Goal: Information Seeking & Learning: Find contact information

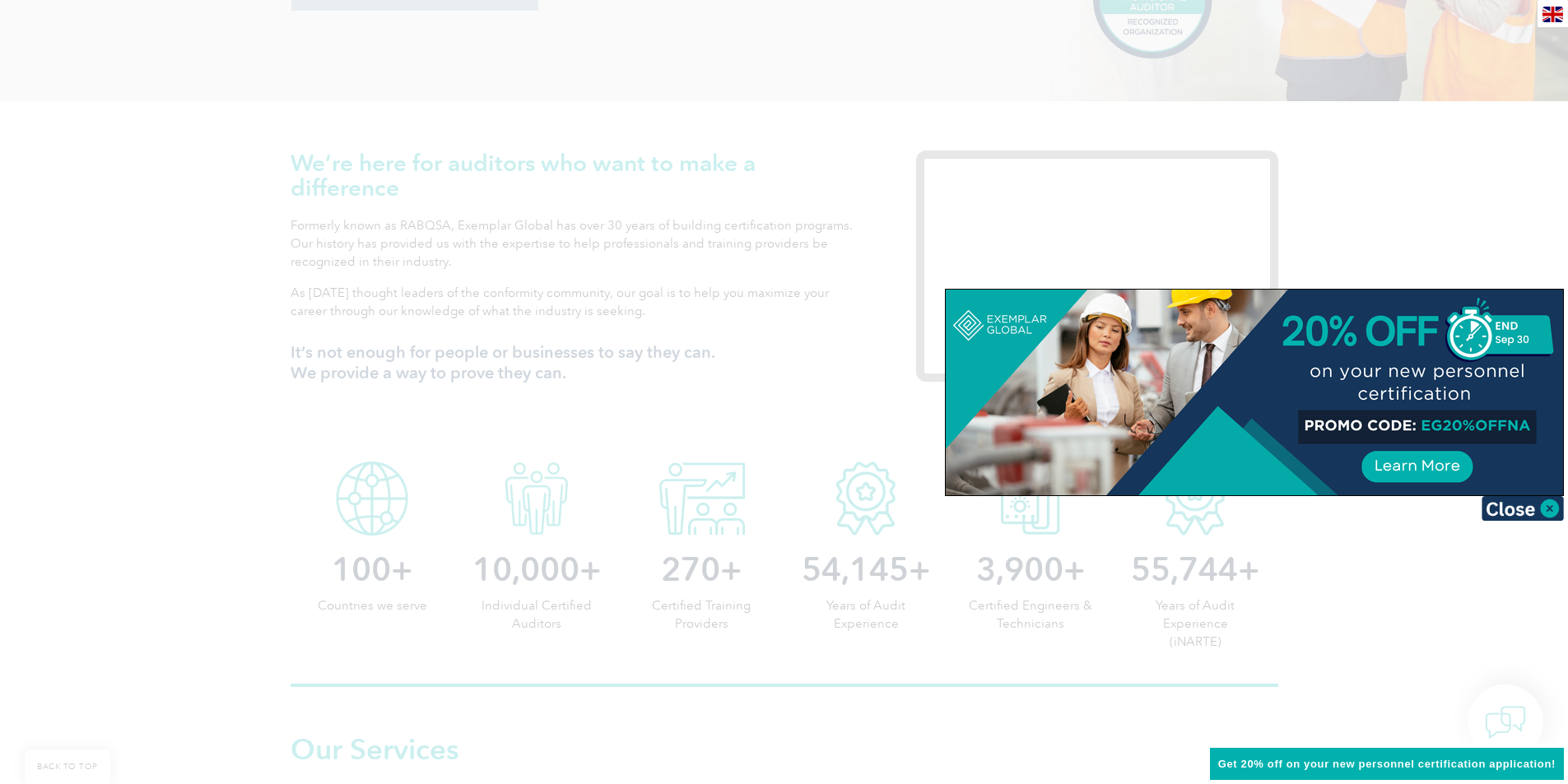
scroll to position [576, 0]
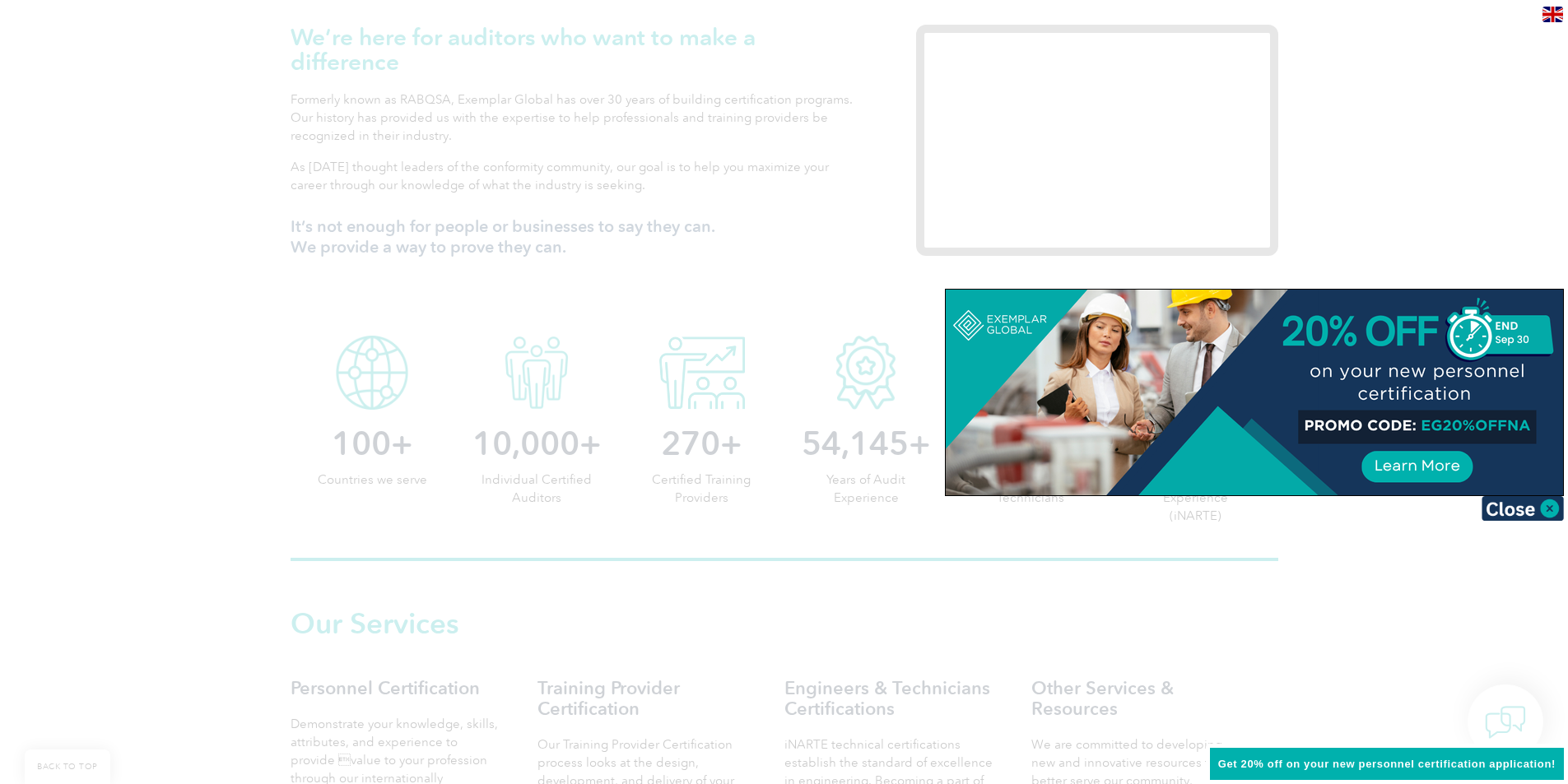
click at [1545, 520] on img at bounding box center [1523, 508] width 83 height 25
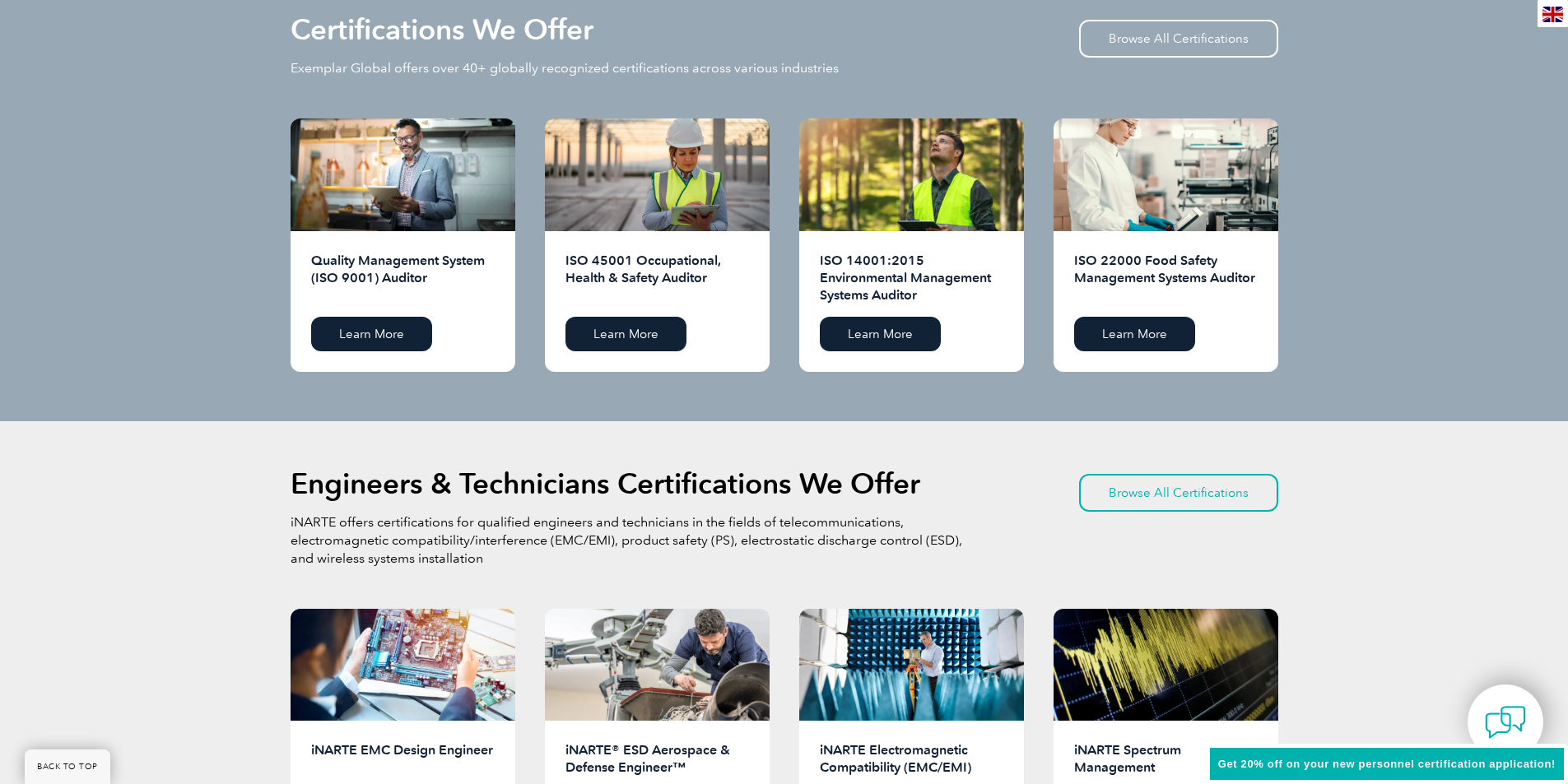
scroll to position [1810, 0]
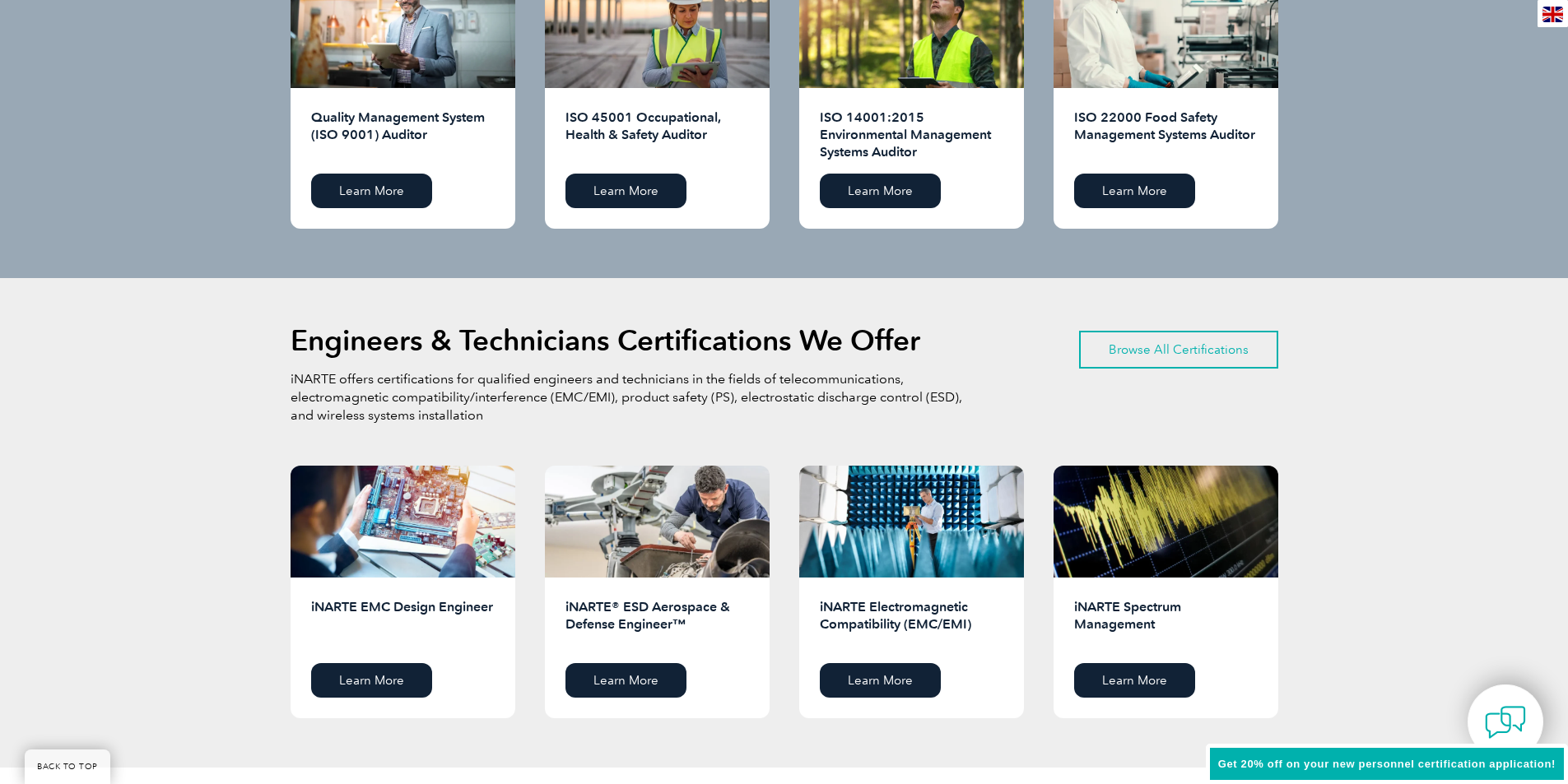
click at [1170, 345] on link "Browse All Certifications" at bounding box center [1179, 350] width 200 height 38
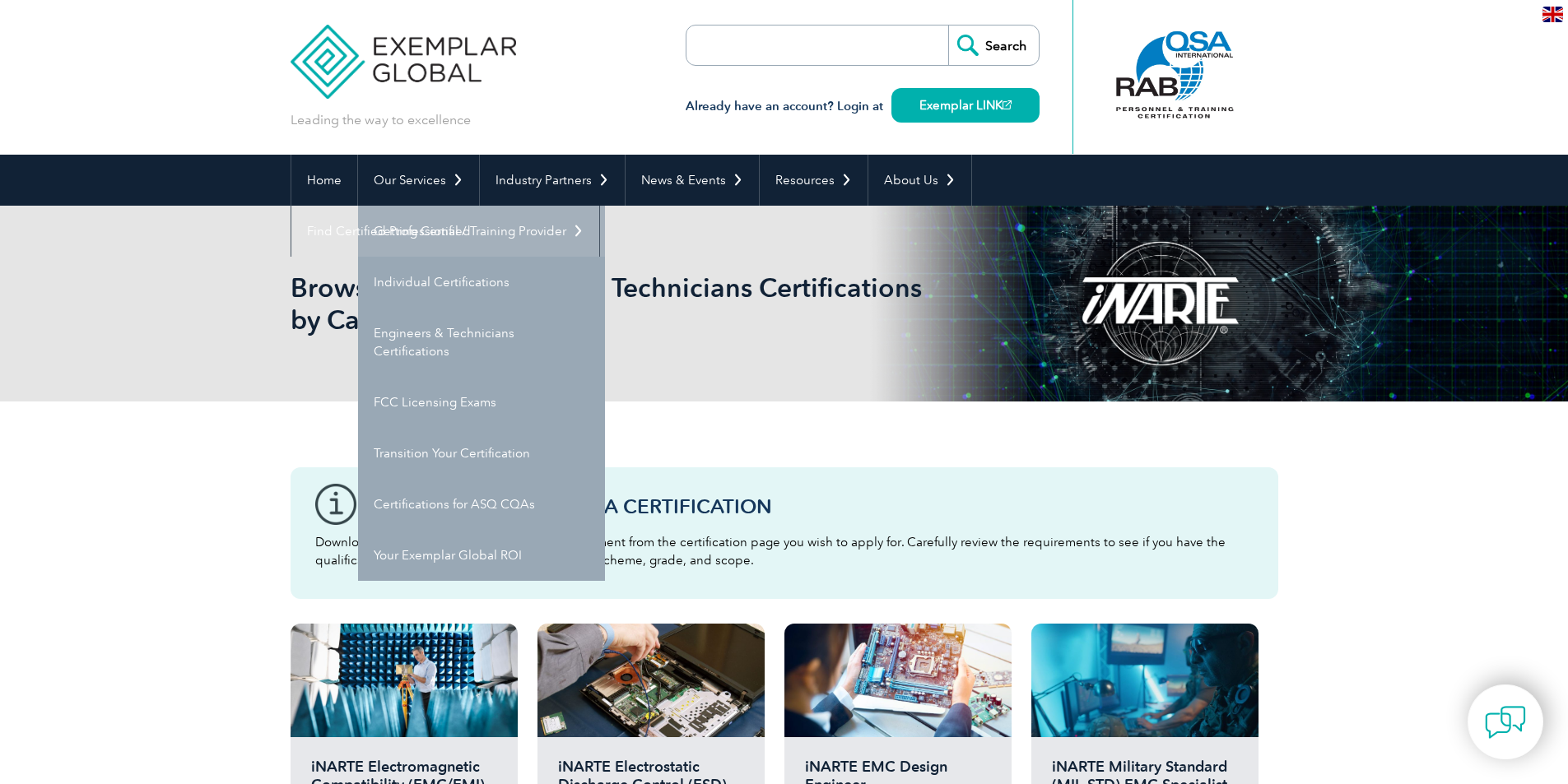
click at [431, 230] on link "Getting Certified" at bounding box center [481, 231] width 247 height 51
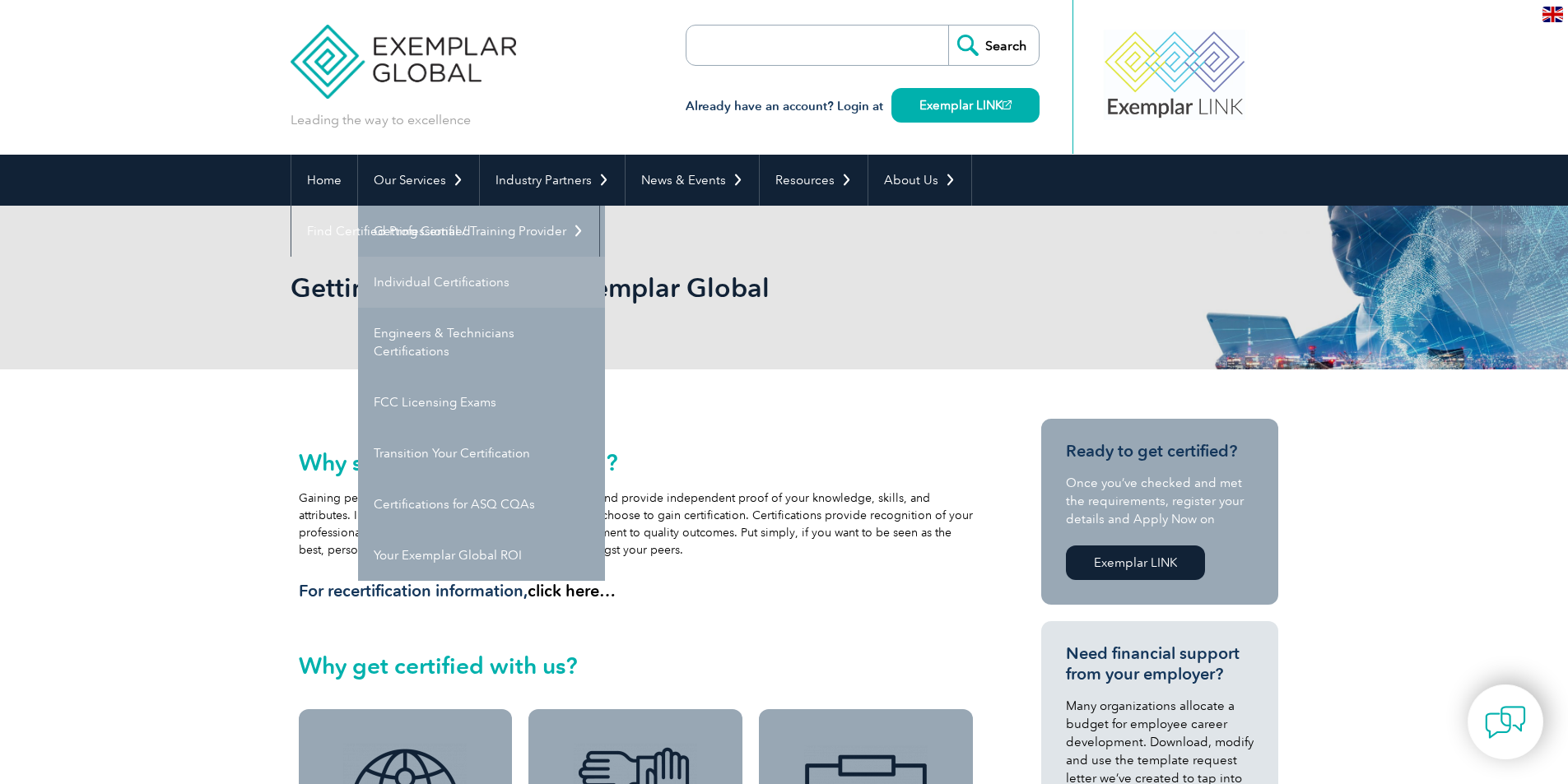
click at [427, 281] on link "Individual Certifications" at bounding box center [481, 282] width 247 height 51
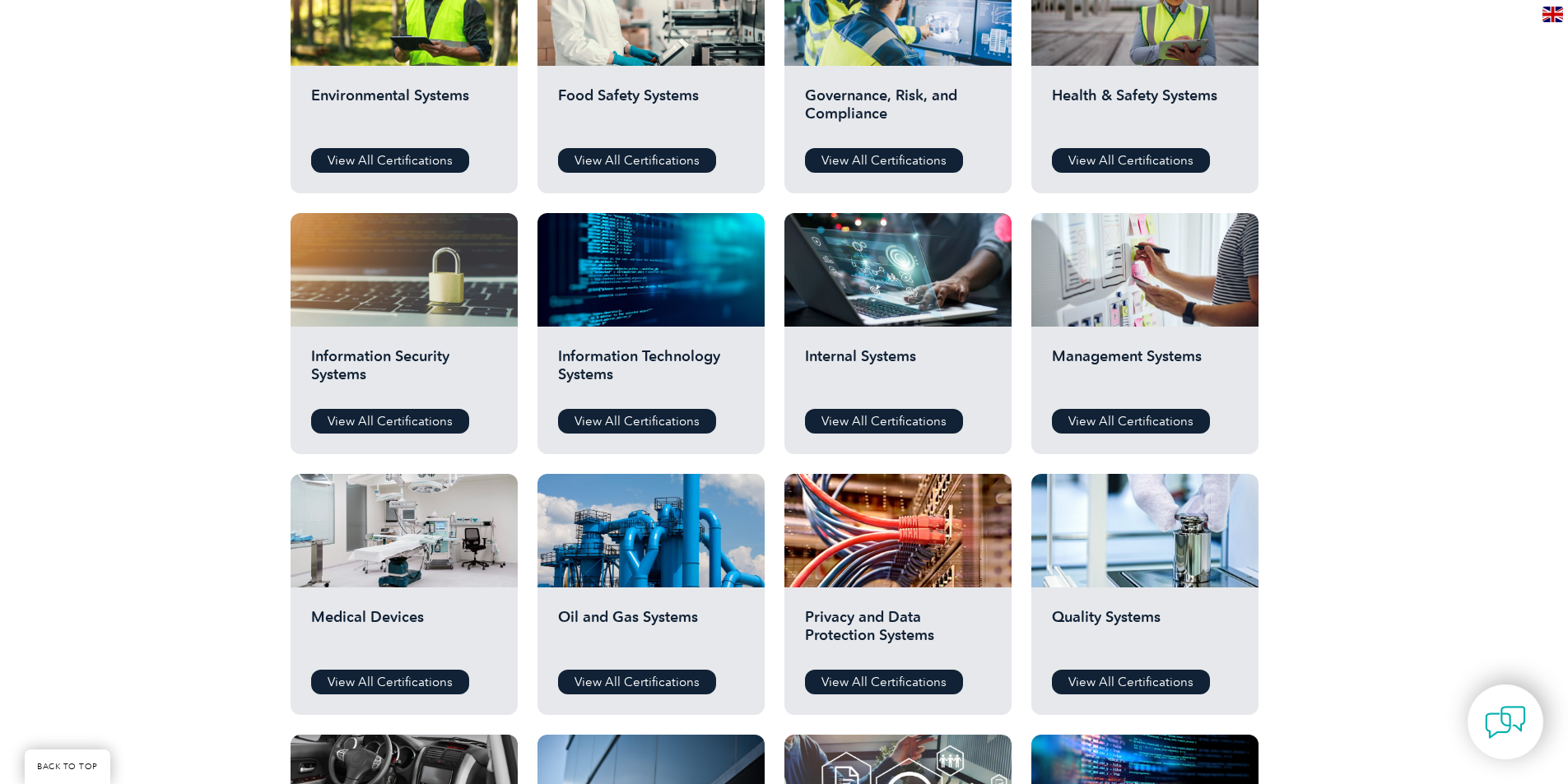
scroll to position [576, 0]
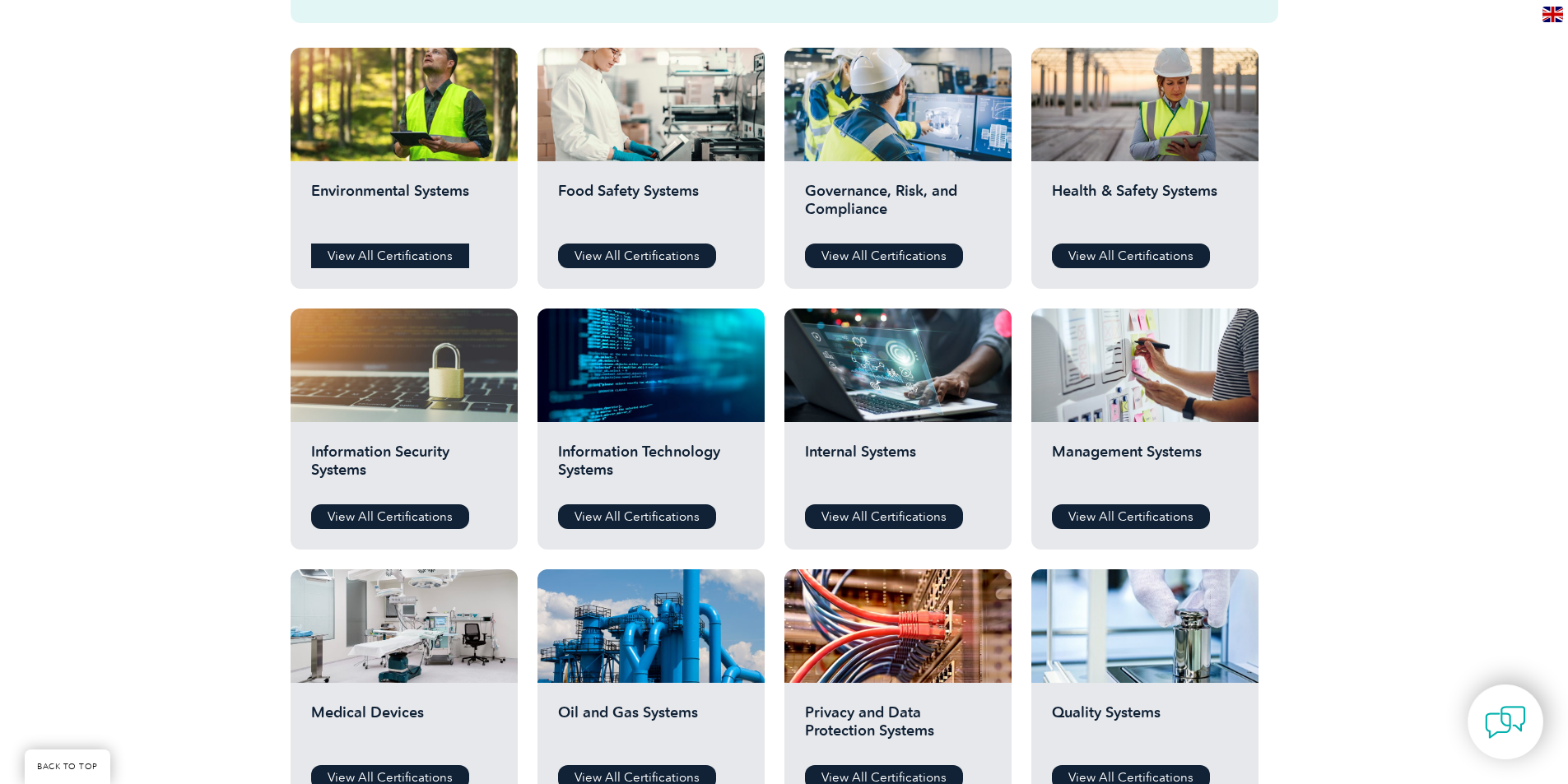
click at [395, 255] on link "View All Certifications" at bounding box center [390, 255] width 158 height 25
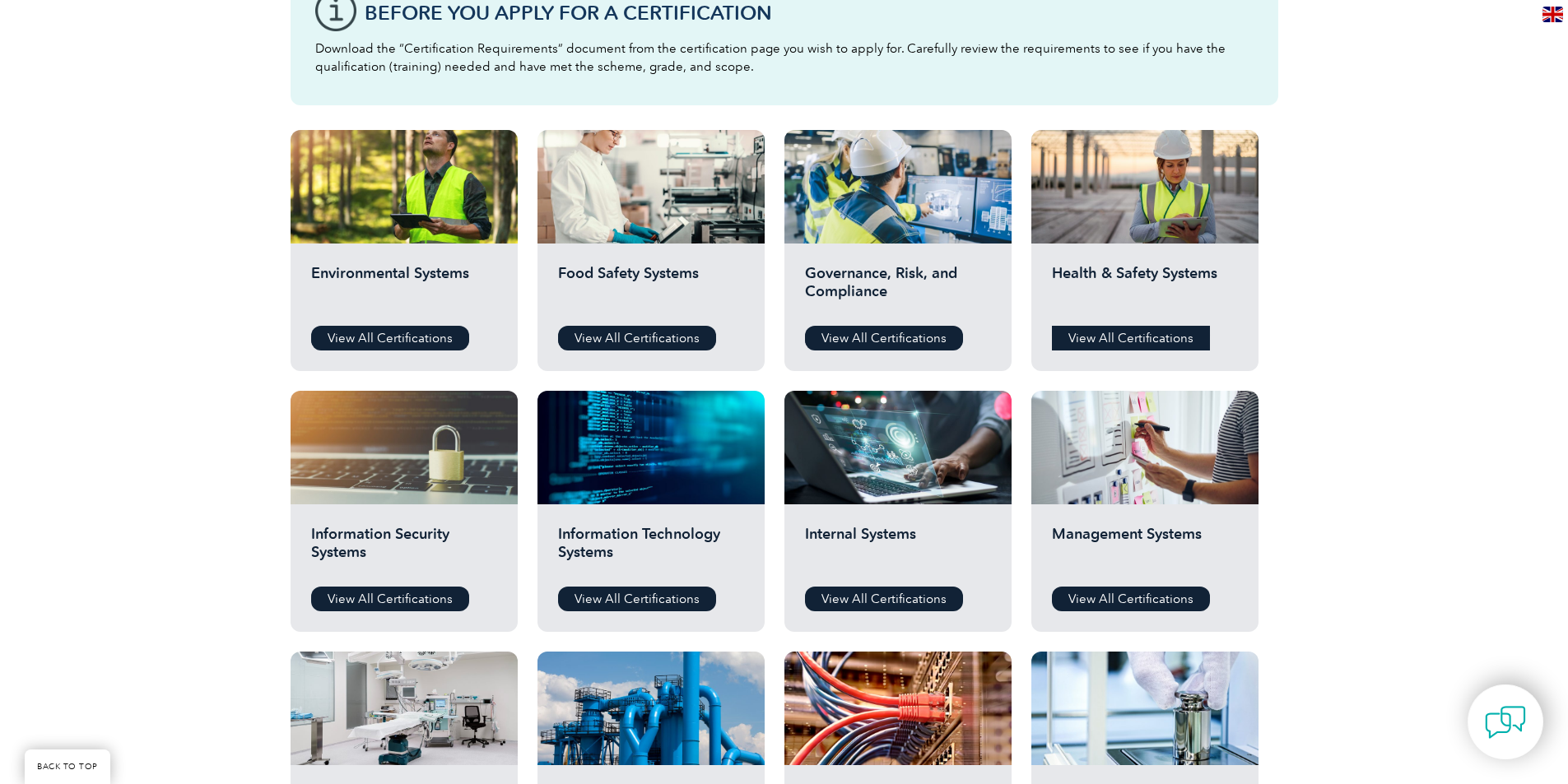
click at [1118, 336] on link "View All Certifications" at bounding box center [1131, 338] width 158 height 25
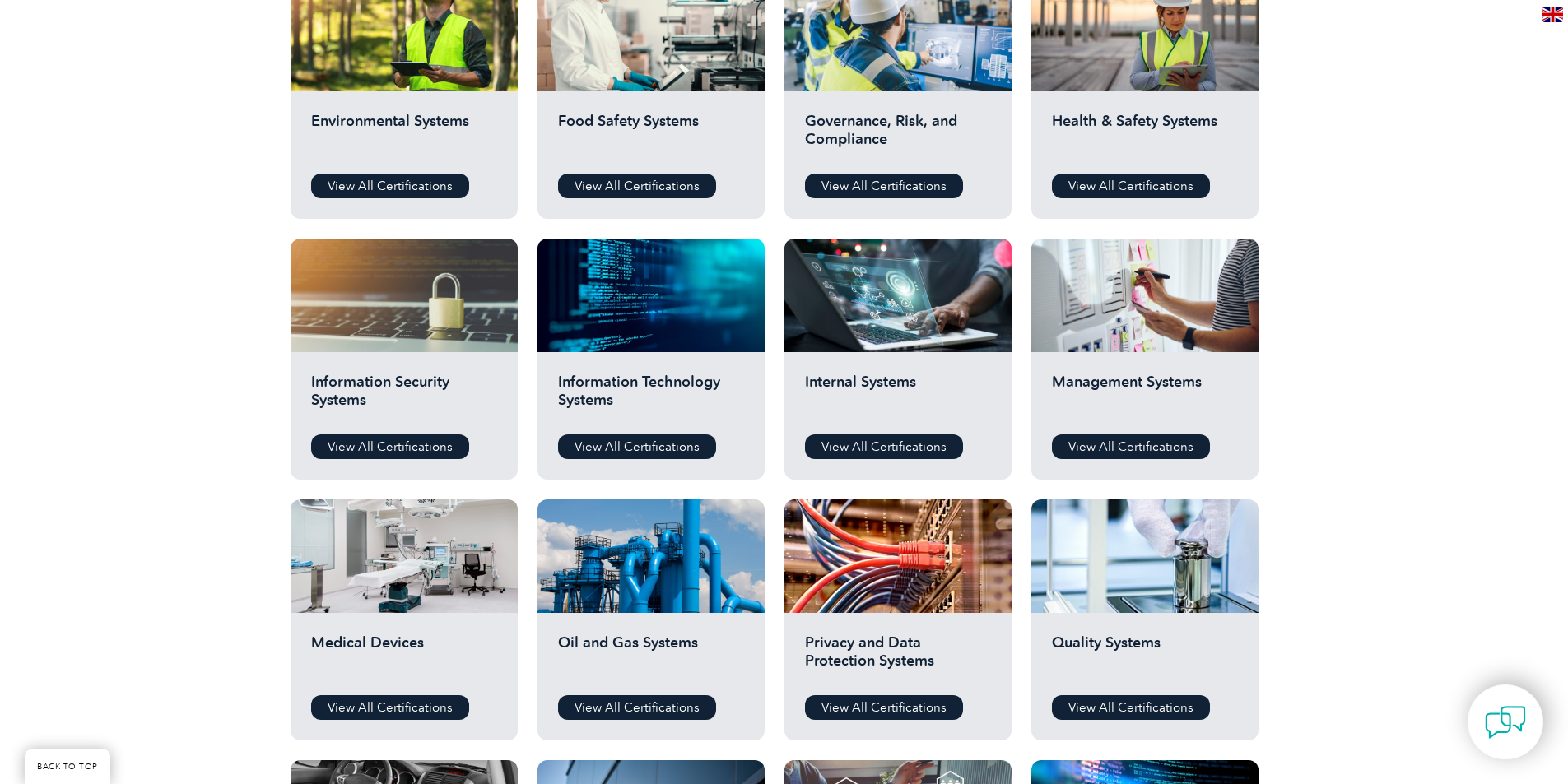
scroll to position [658, 0]
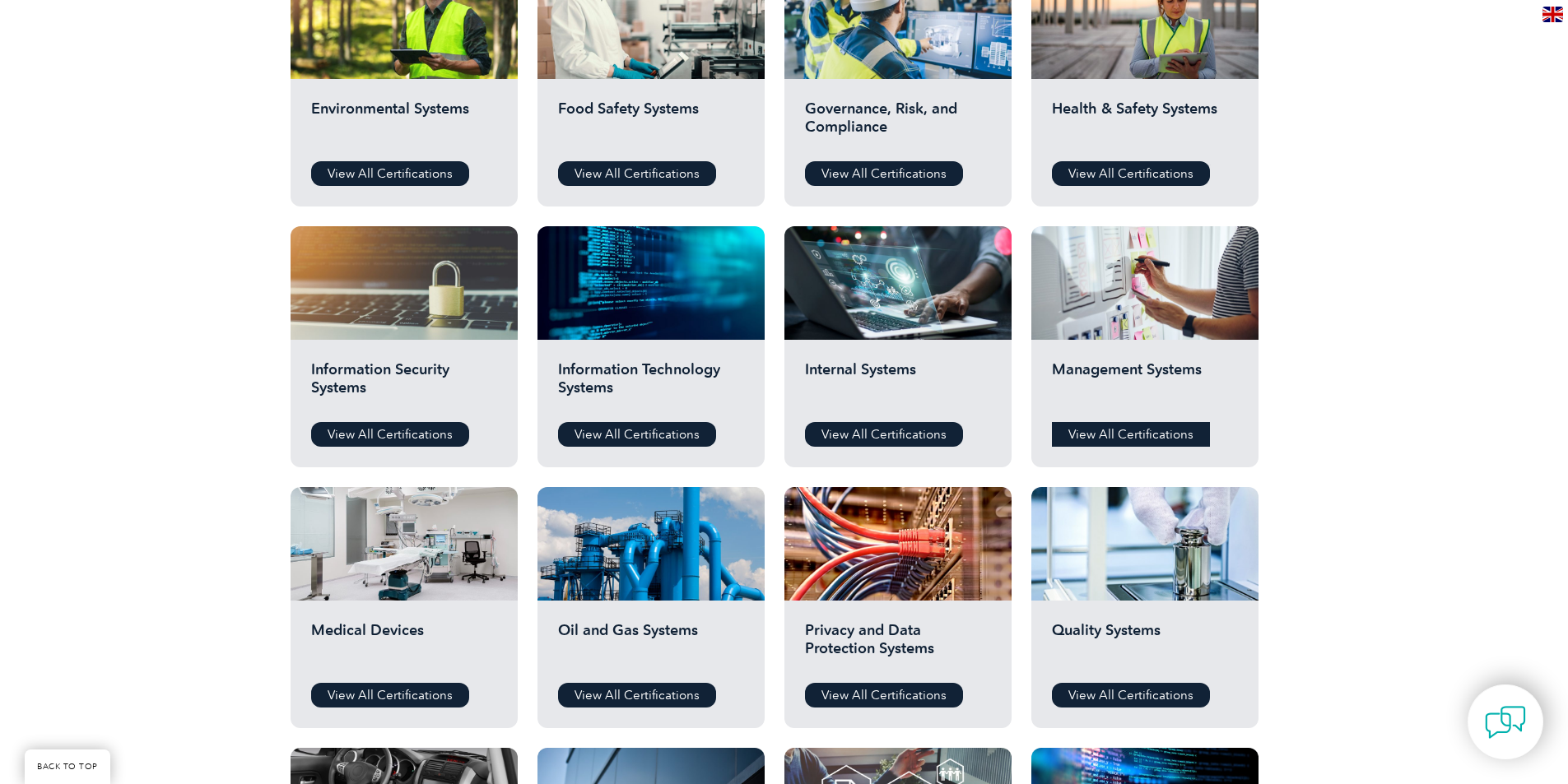
click at [1121, 428] on link "View All Certifications" at bounding box center [1131, 434] width 158 height 25
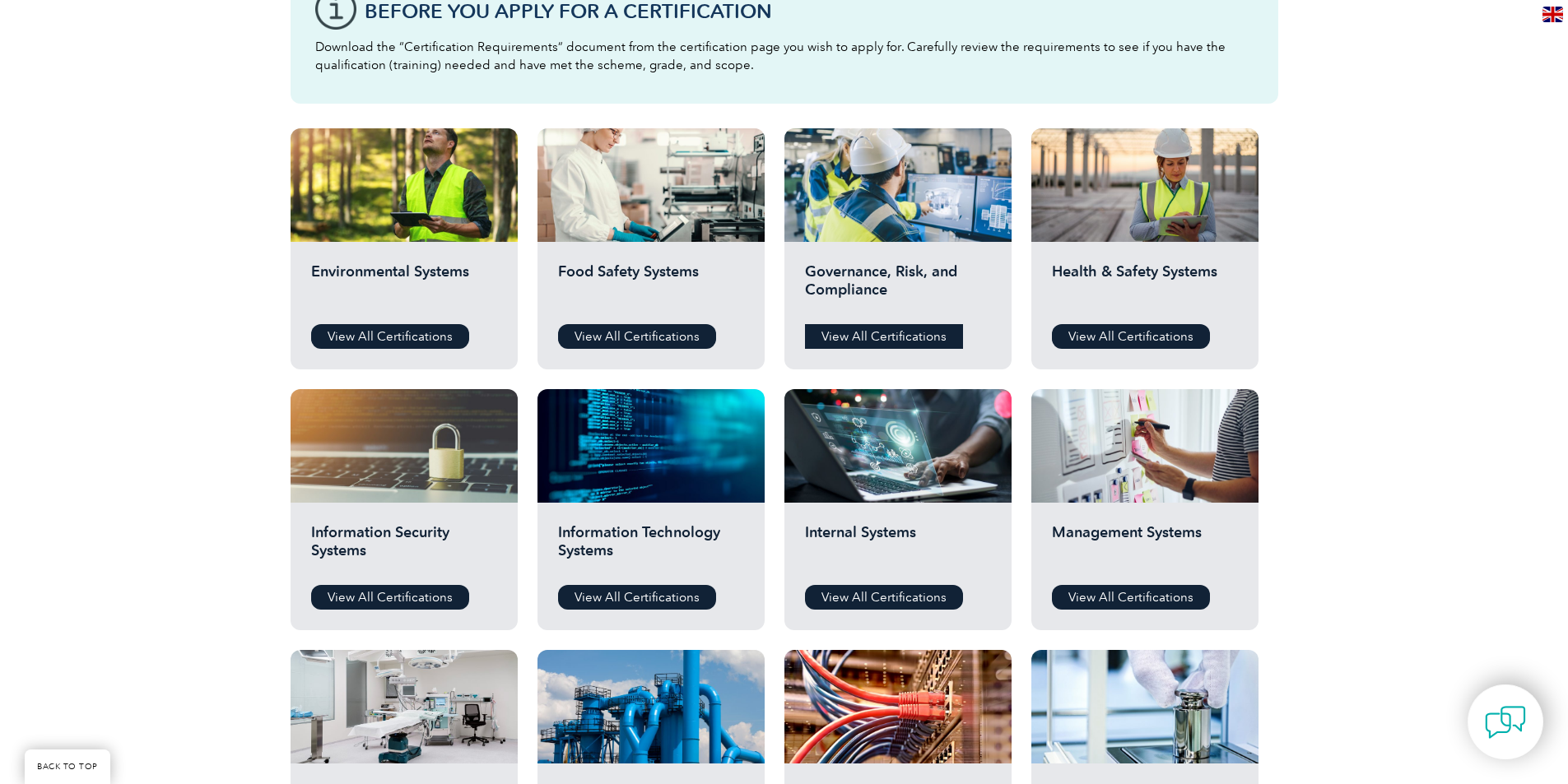
scroll to position [493, 0]
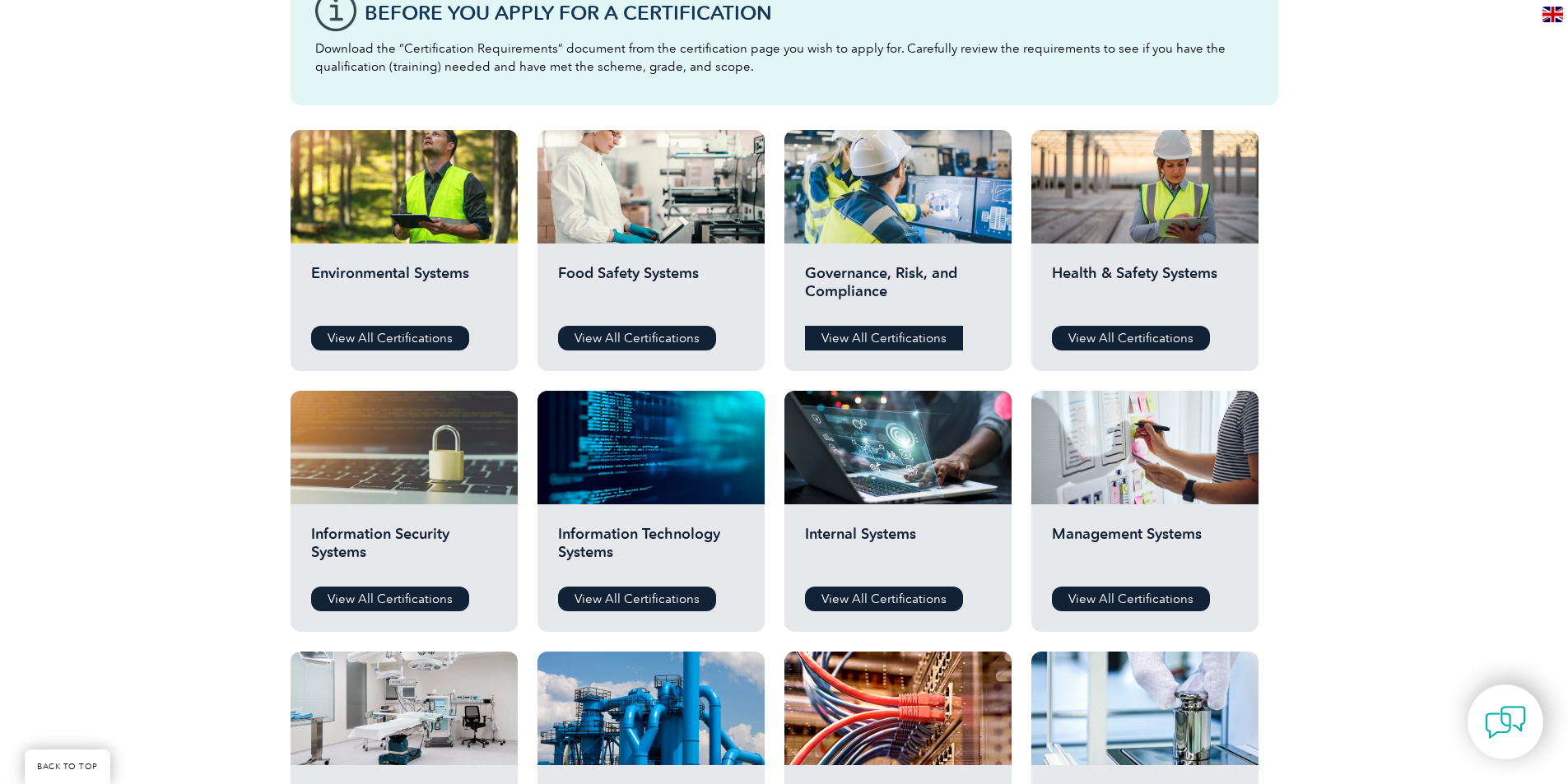
click at [903, 340] on link "View All Certifications" at bounding box center [884, 338] width 158 height 25
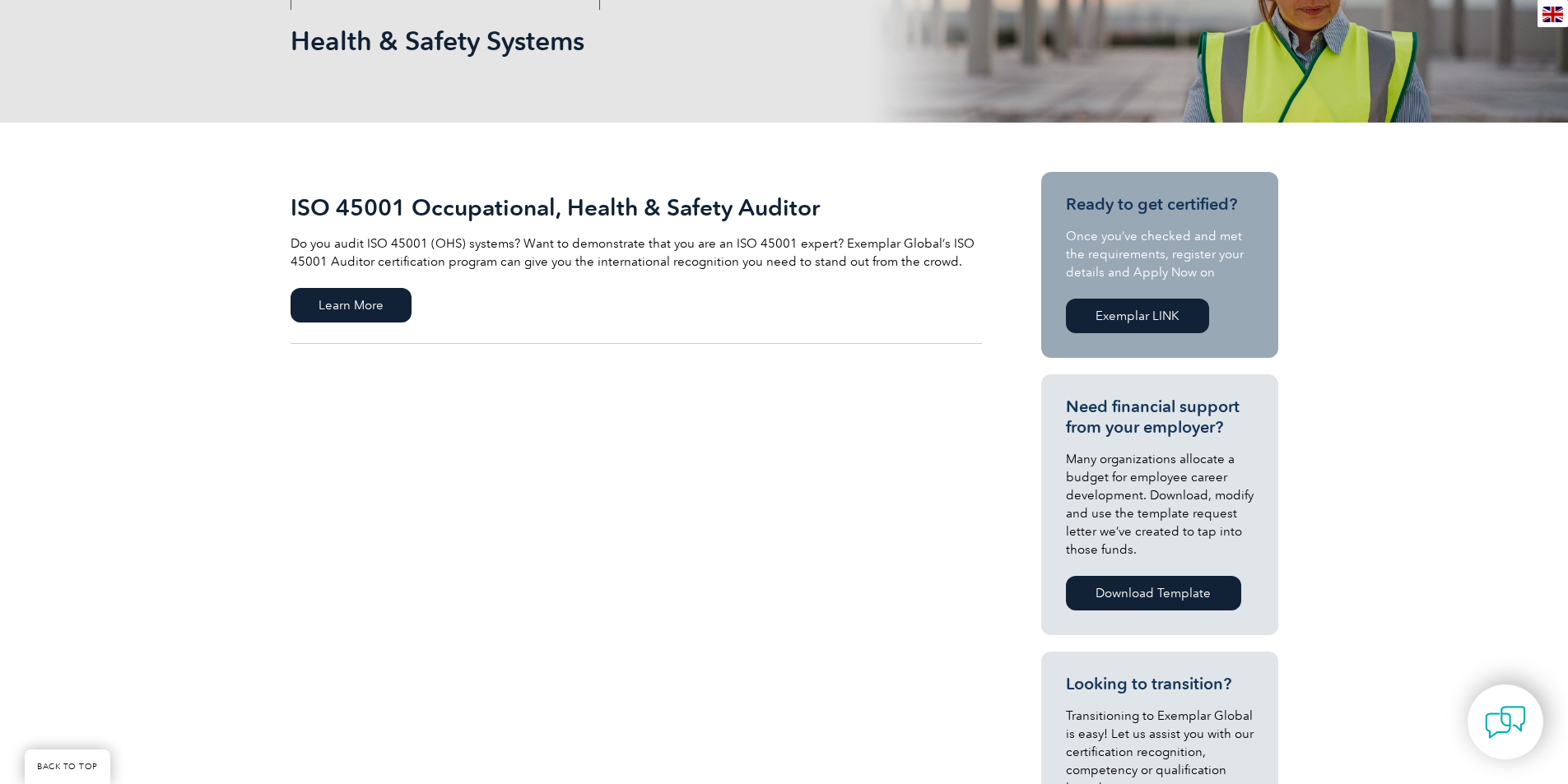
scroll to position [329, 0]
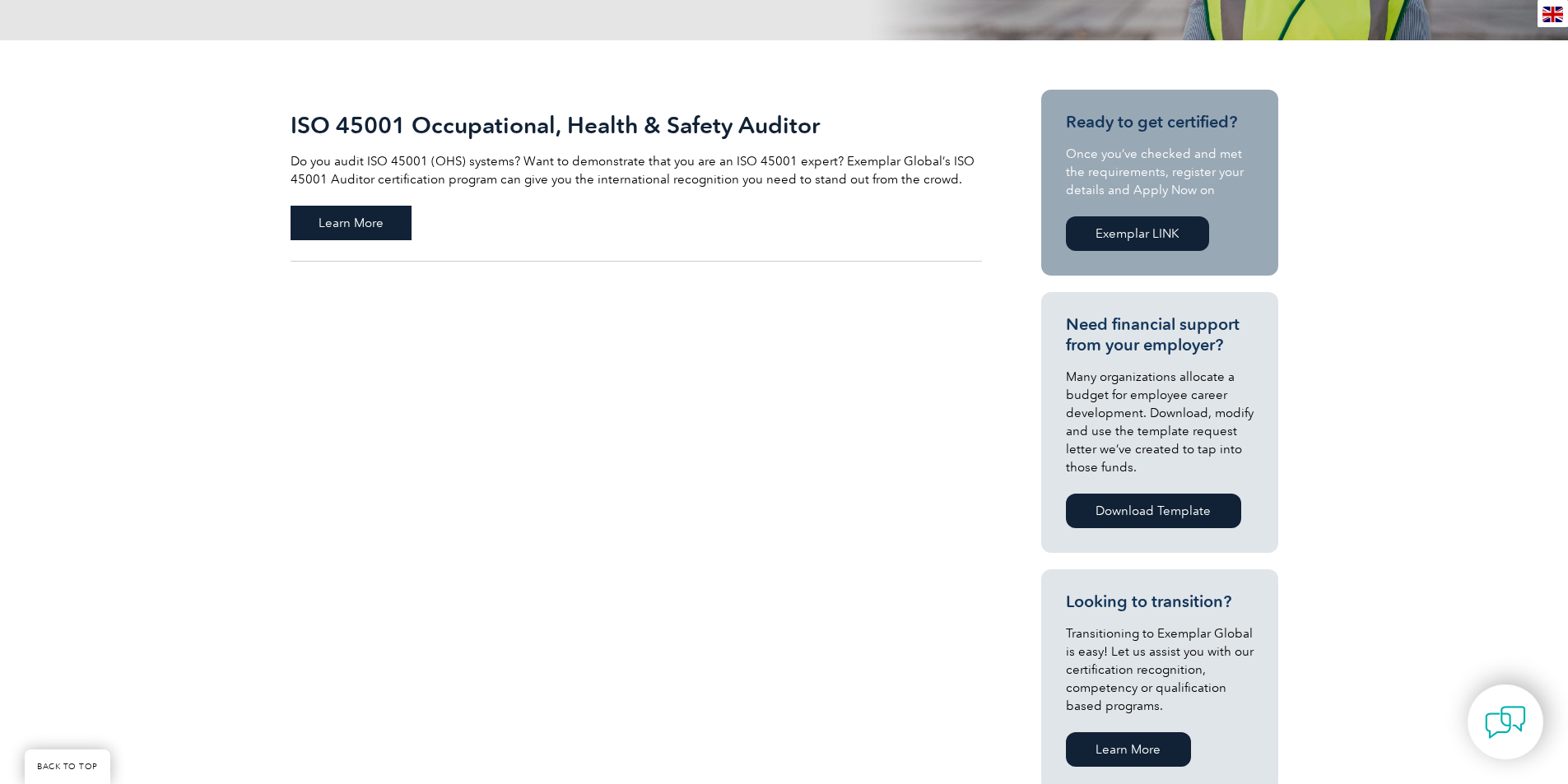
click at [322, 215] on span "Learn More" at bounding box center [351, 222] width 121 height 34
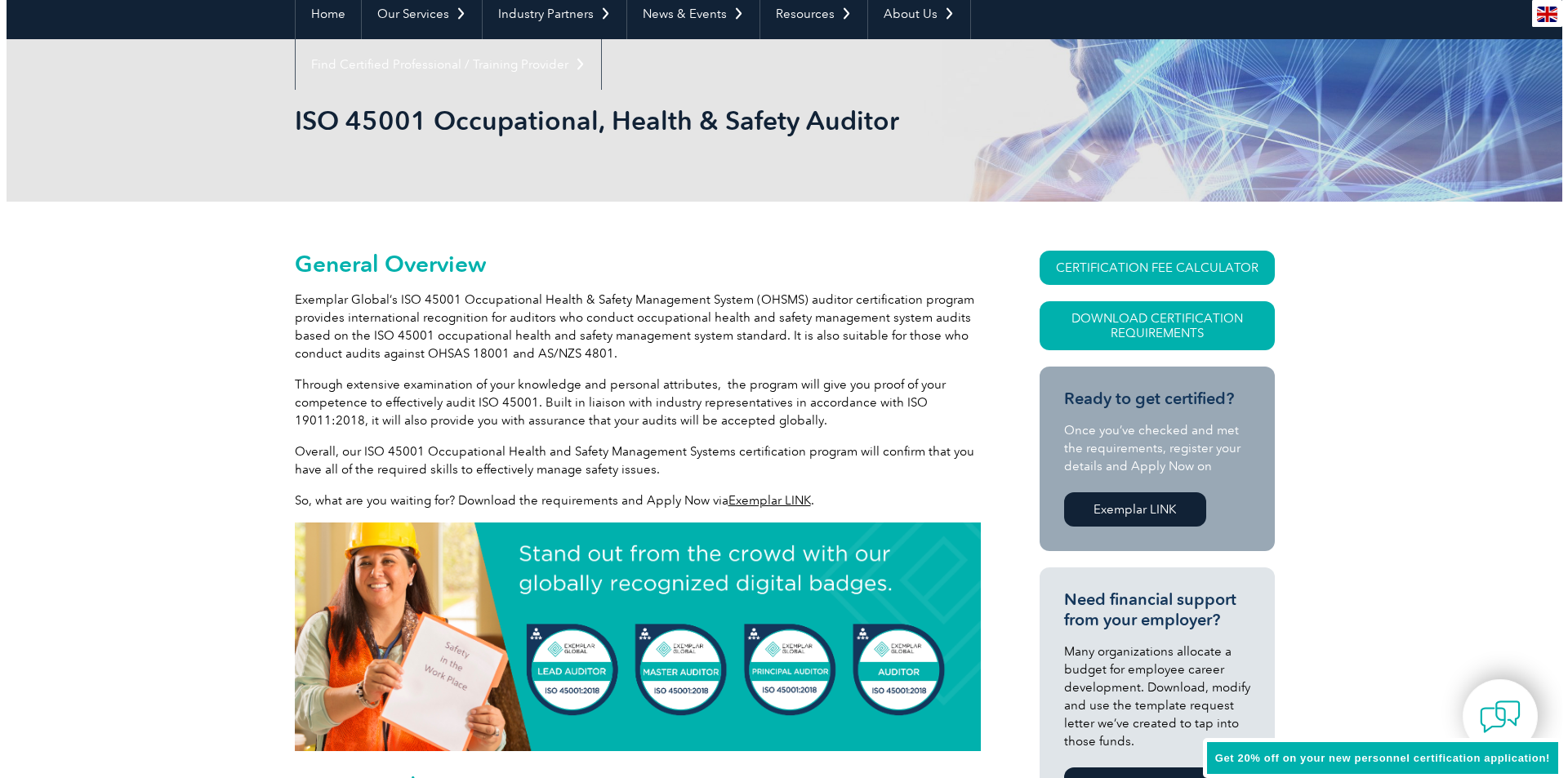
scroll to position [245, 0]
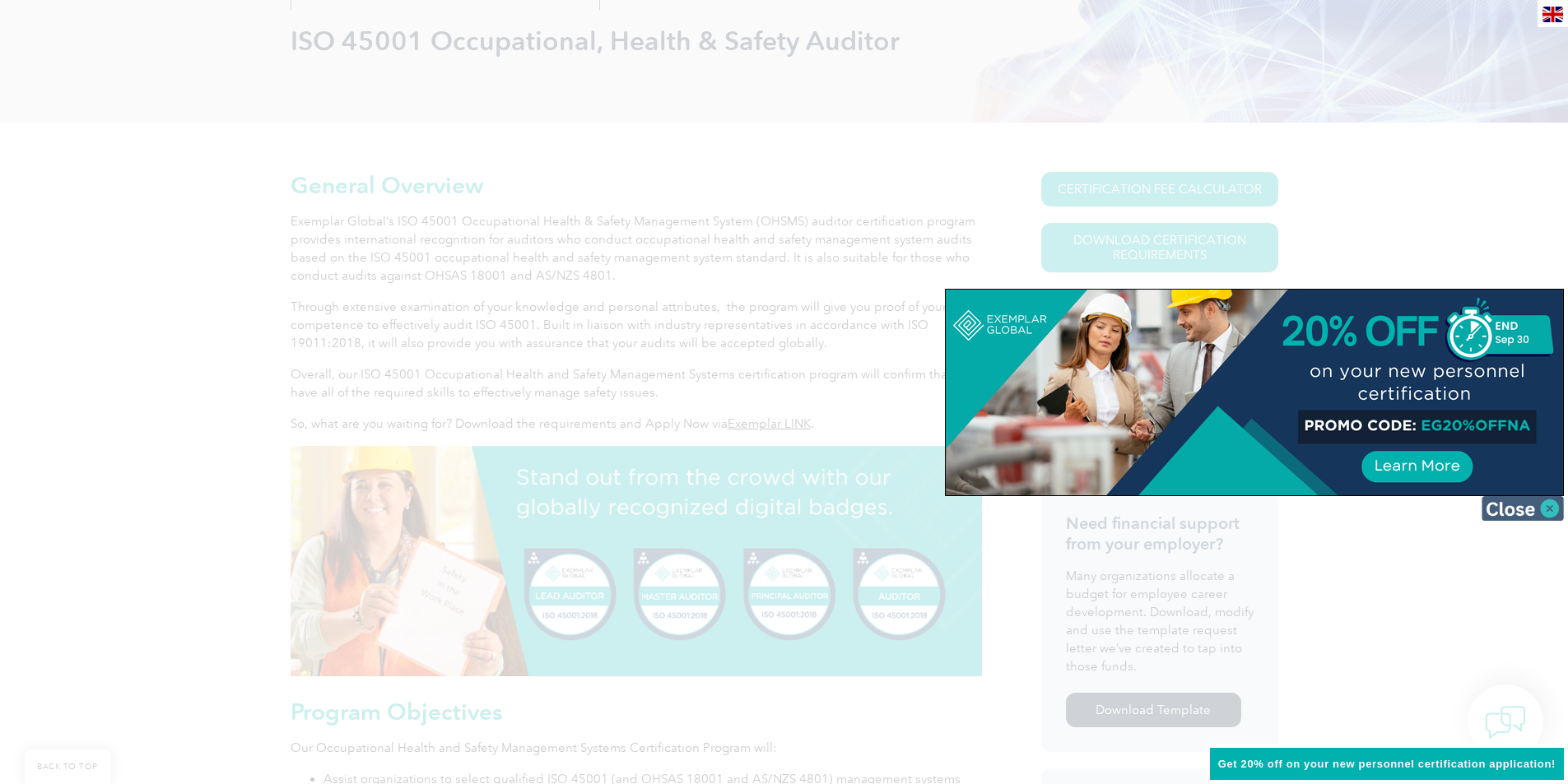
click at [1535, 513] on img at bounding box center [1523, 508] width 83 height 25
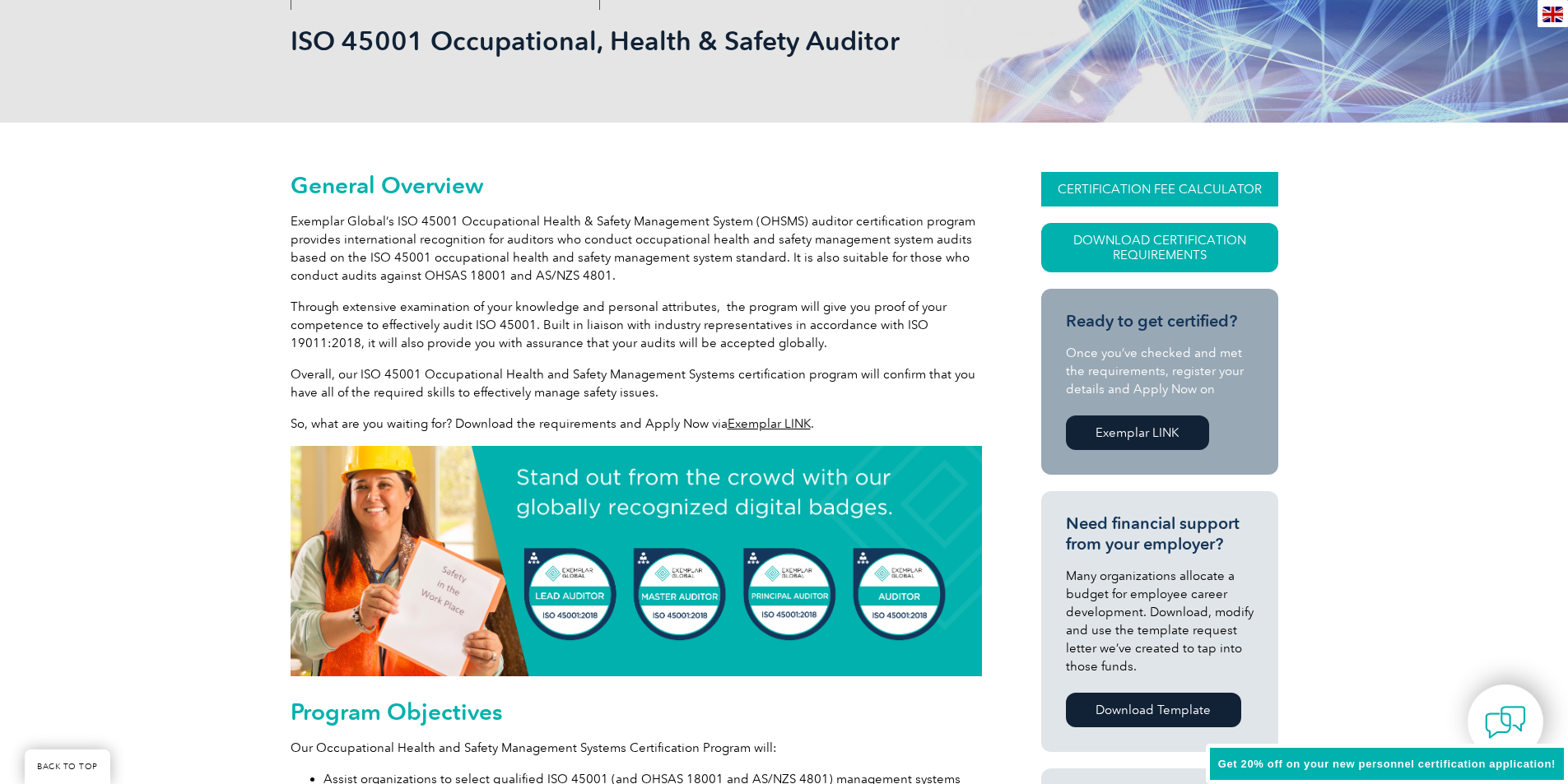
click at [1185, 194] on link "CERTIFICATION FEE CALCULATOR" at bounding box center [1159, 189] width 237 height 34
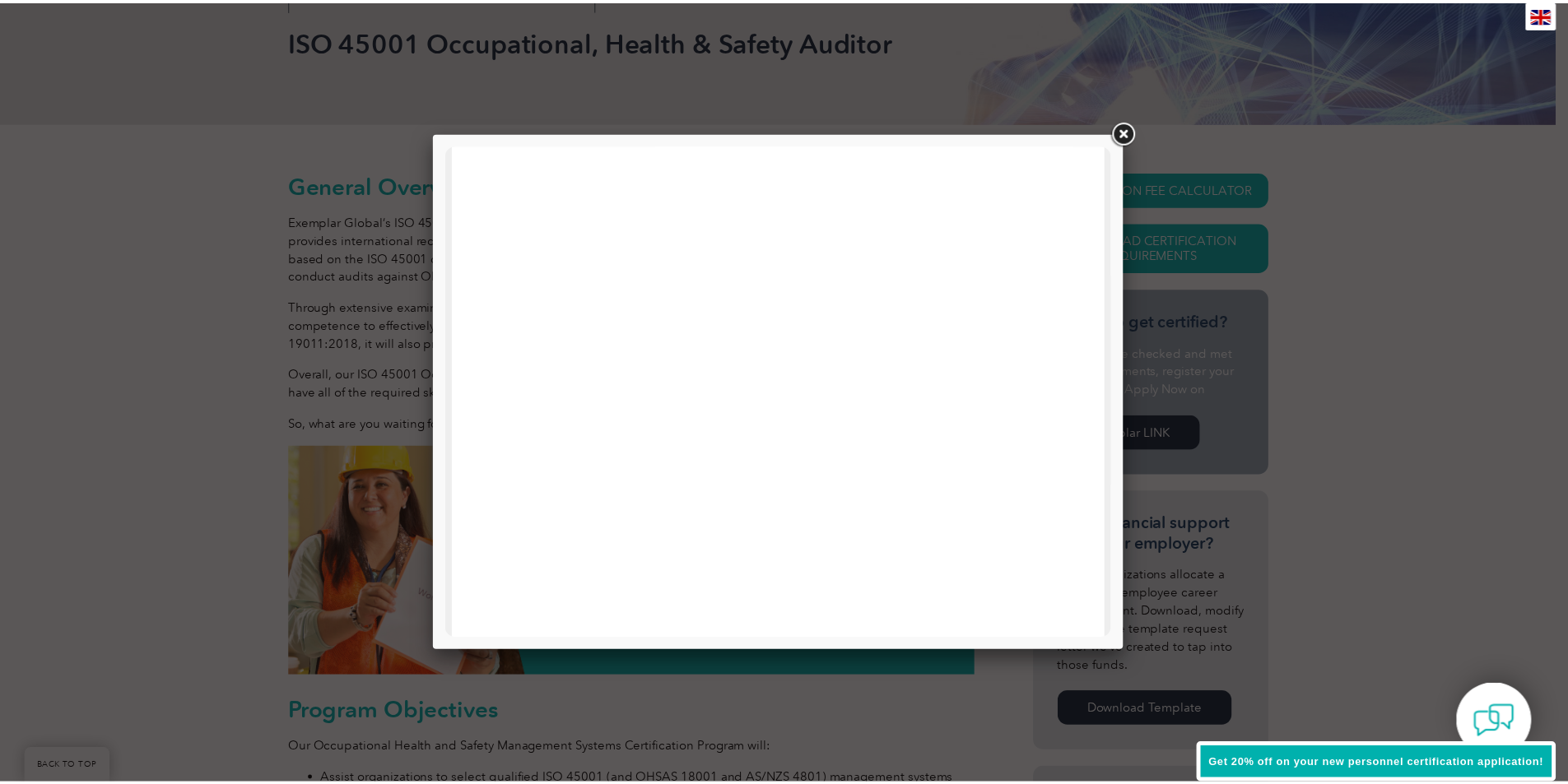
scroll to position [785, 0]
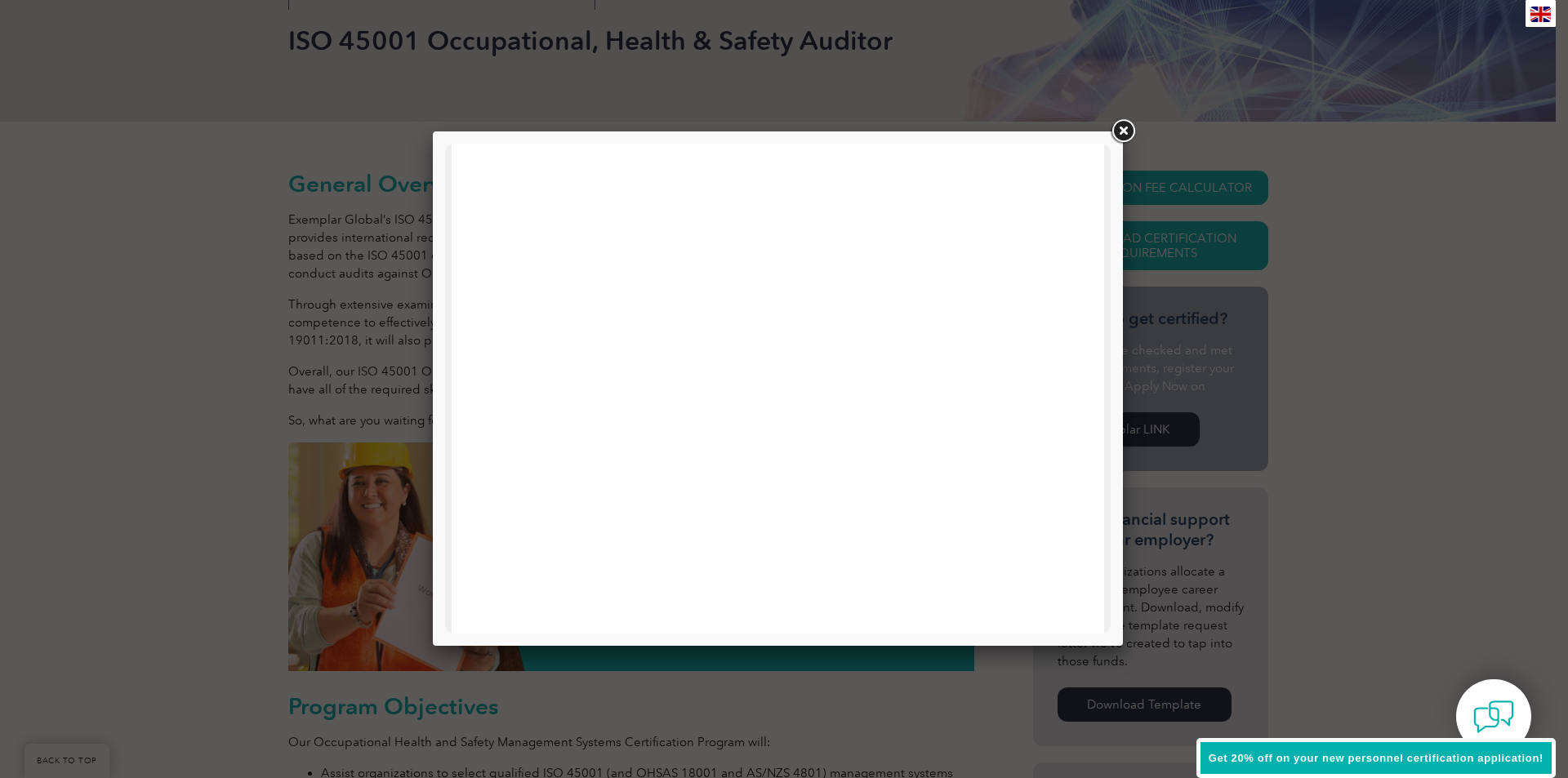
click at [1126, 138] on link at bounding box center [1122, 132] width 29 height 29
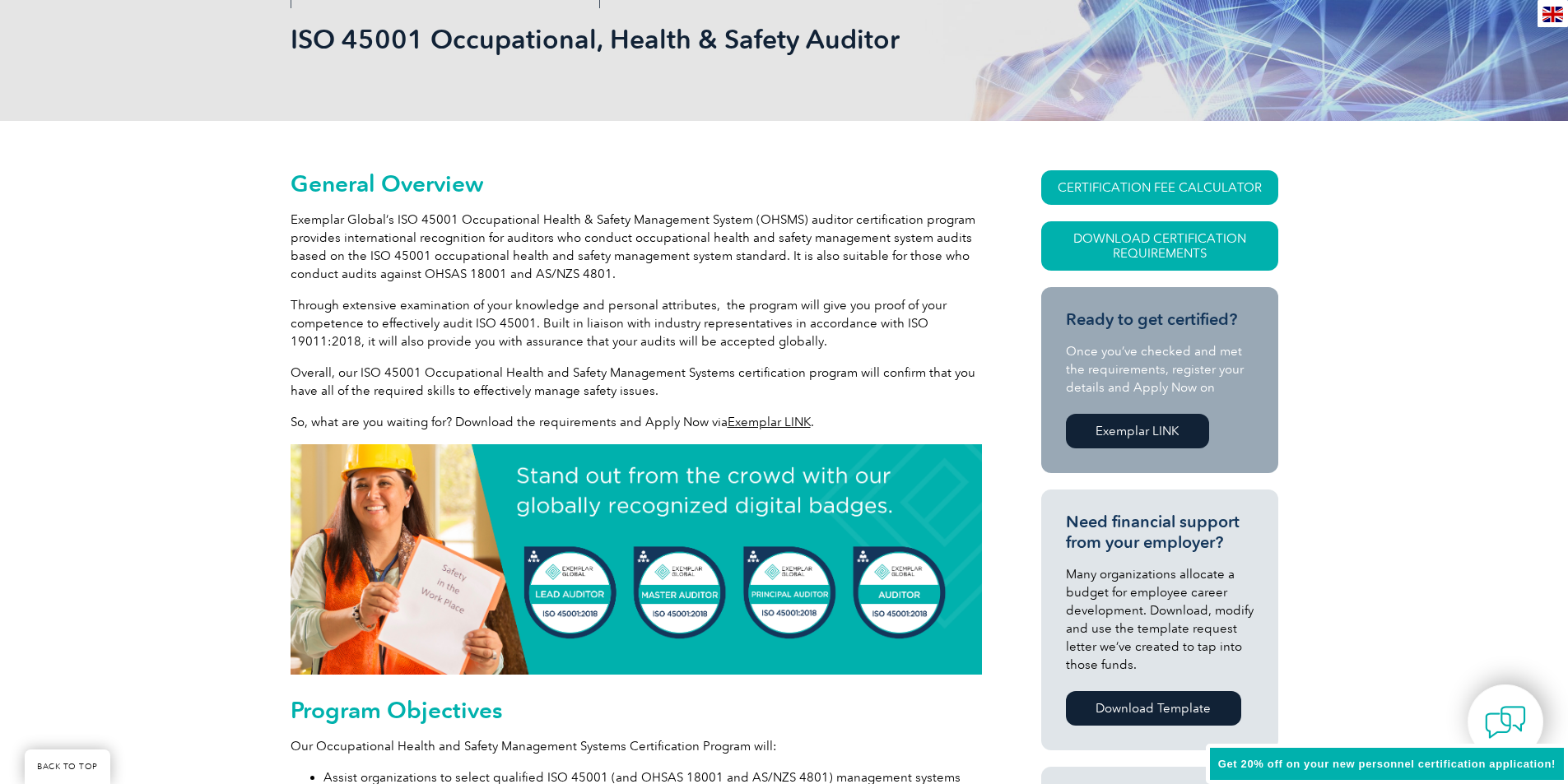
scroll to position [247, 0]
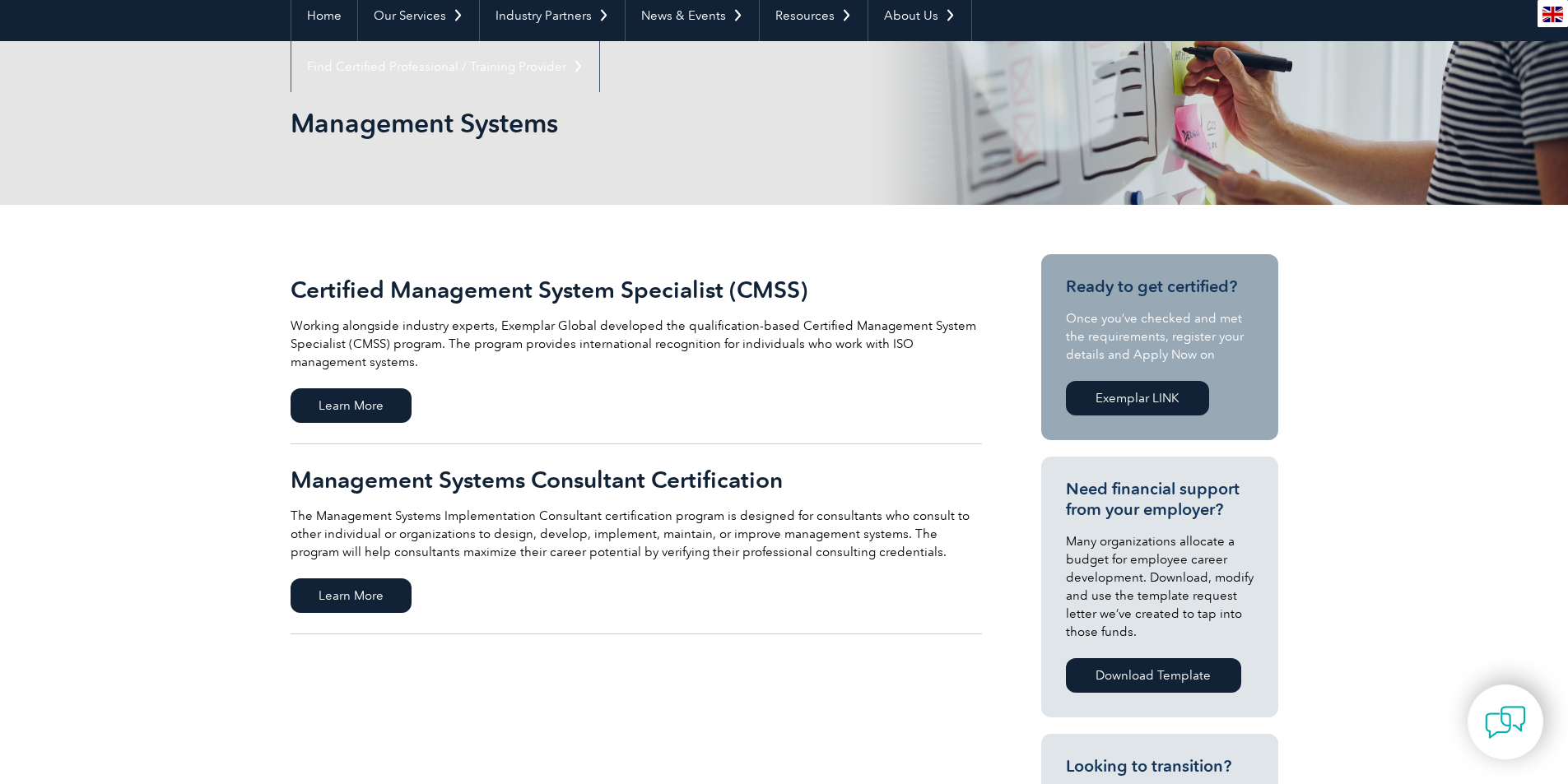
scroll to position [83, 0]
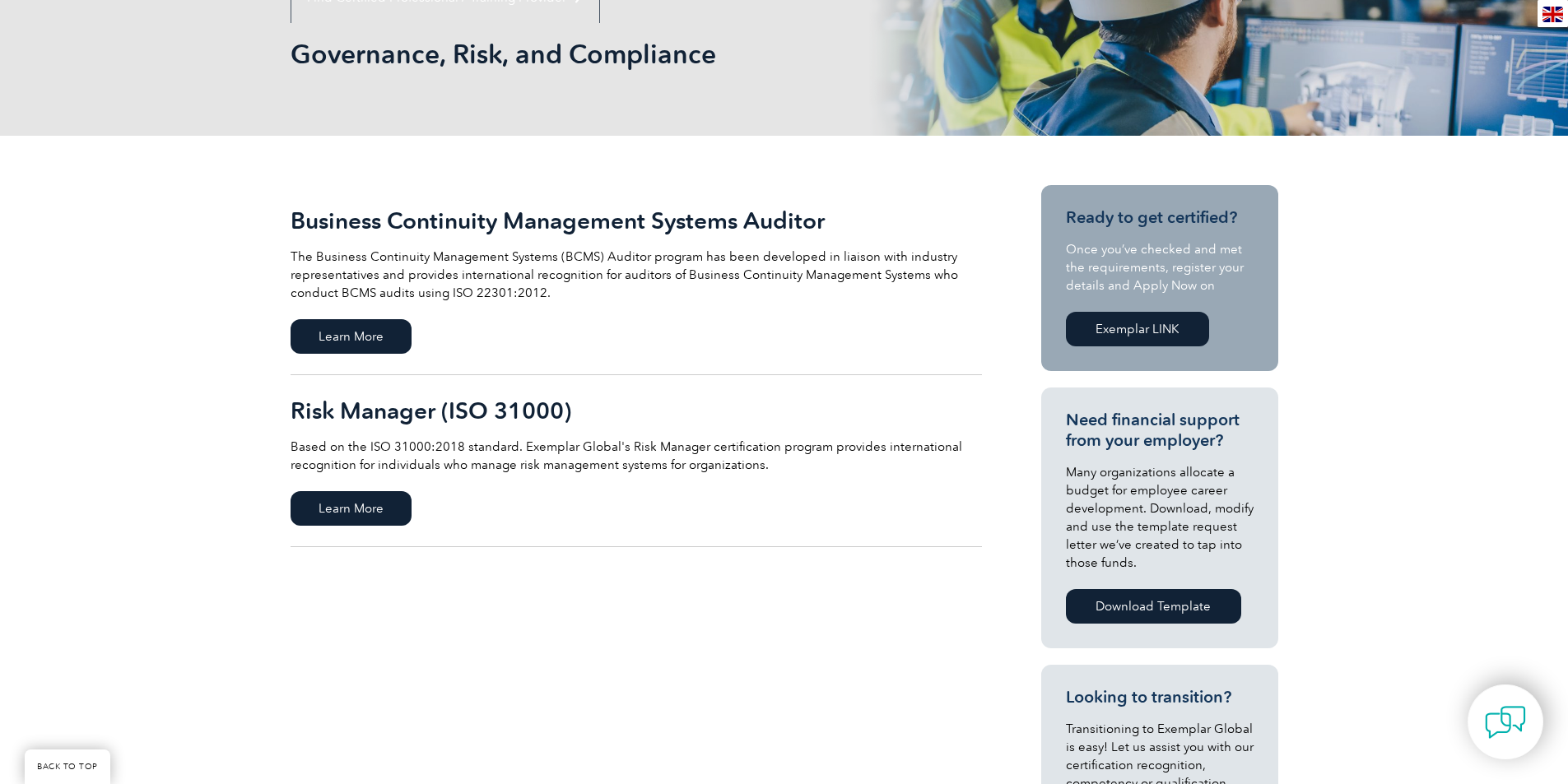
scroll to position [329, 0]
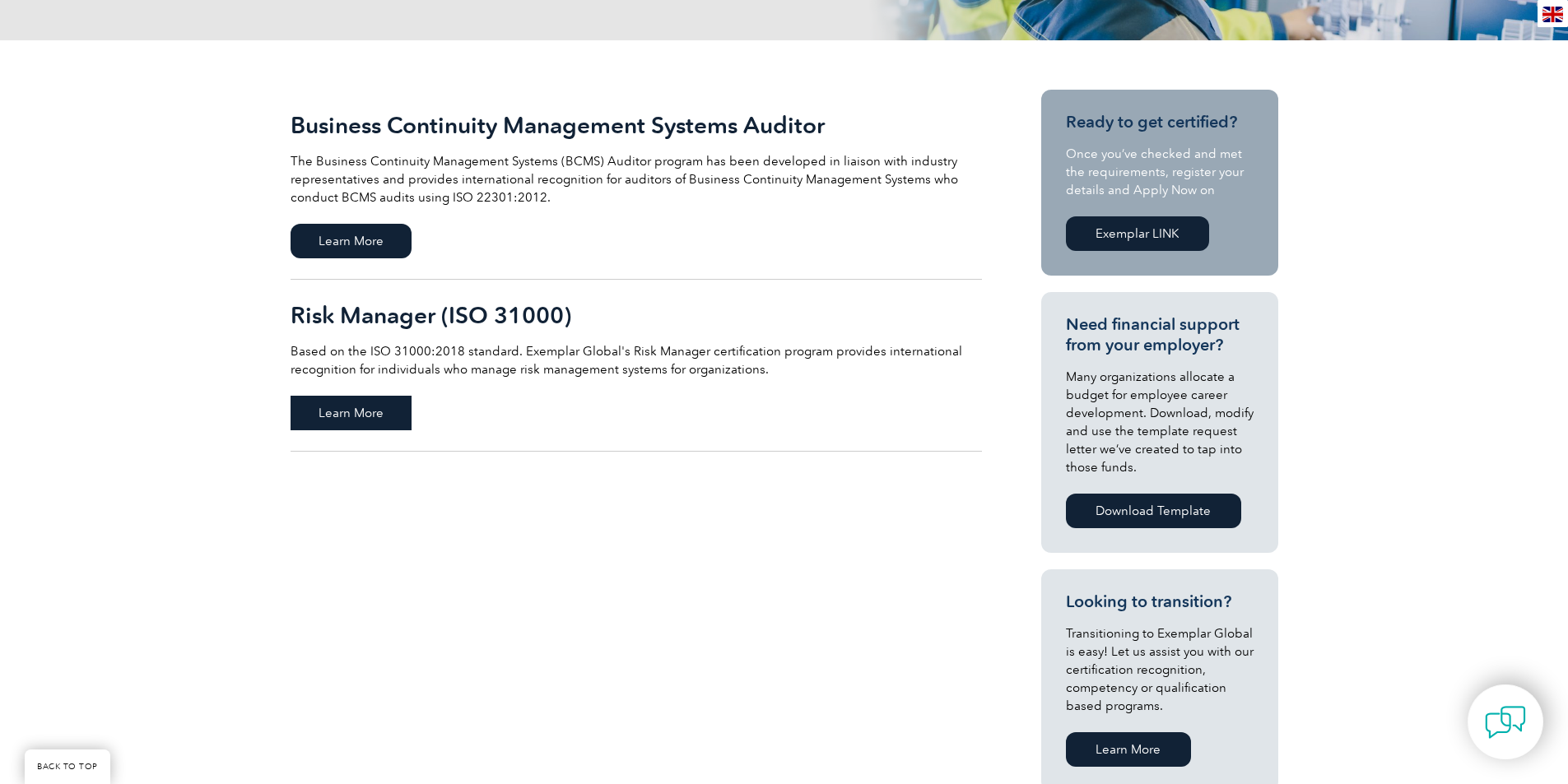
click at [379, 412] on span "Learn More" at bounding box center [351, 413] width 121 height 34
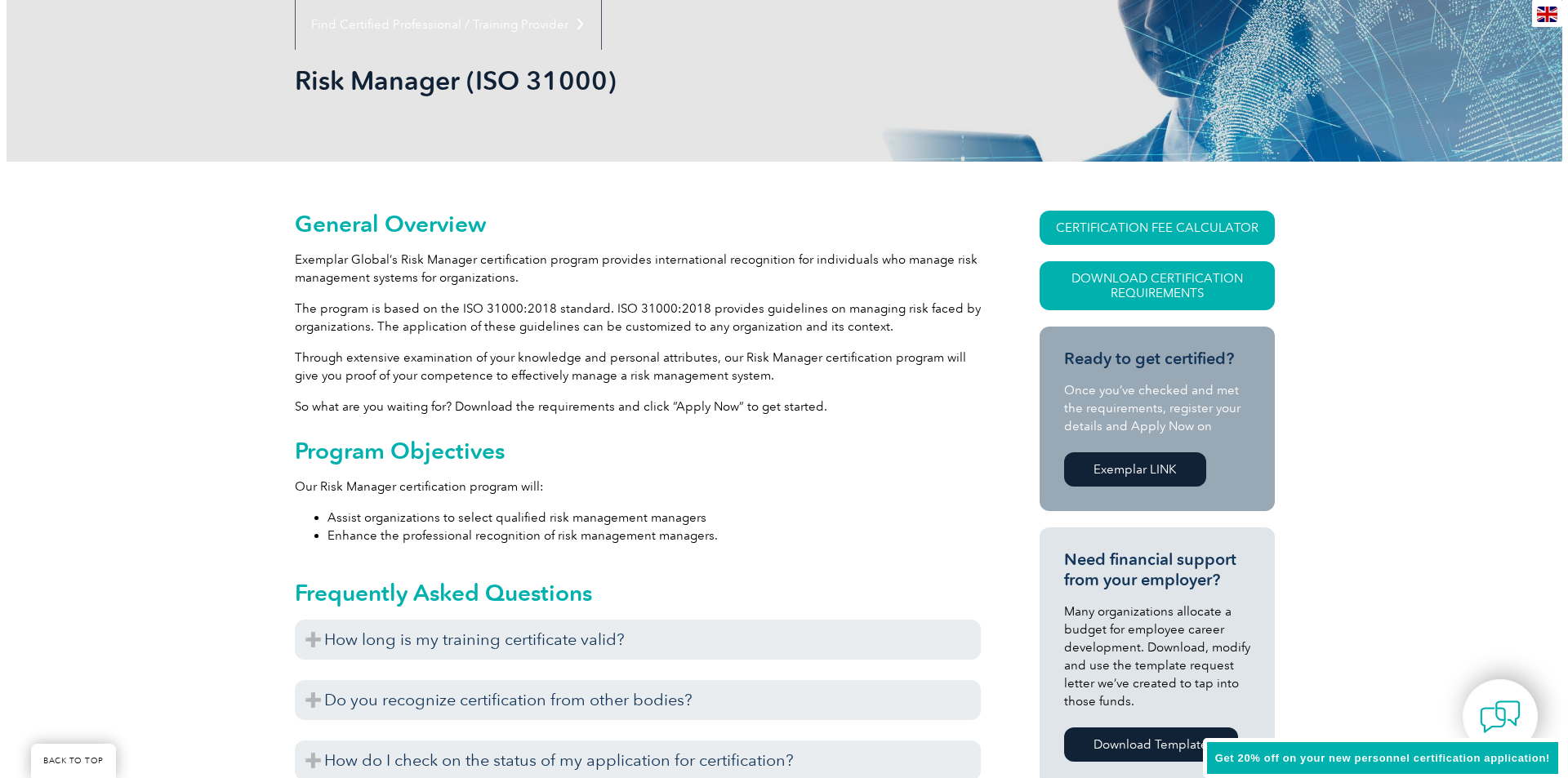
scroll to position [327, 0]
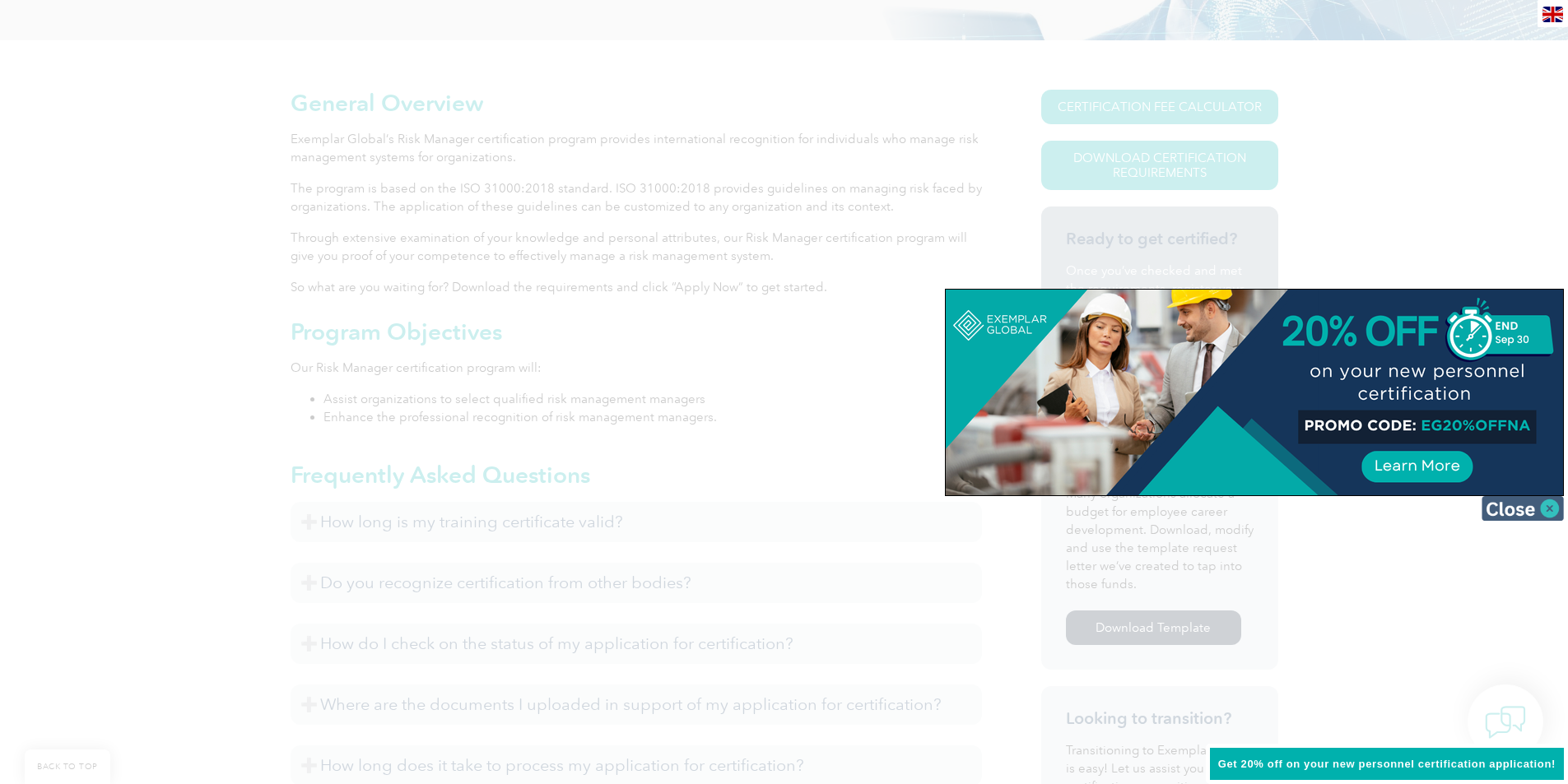
click at [1535, 516] on img at bounding box center [1523, 508] width 83 height 25
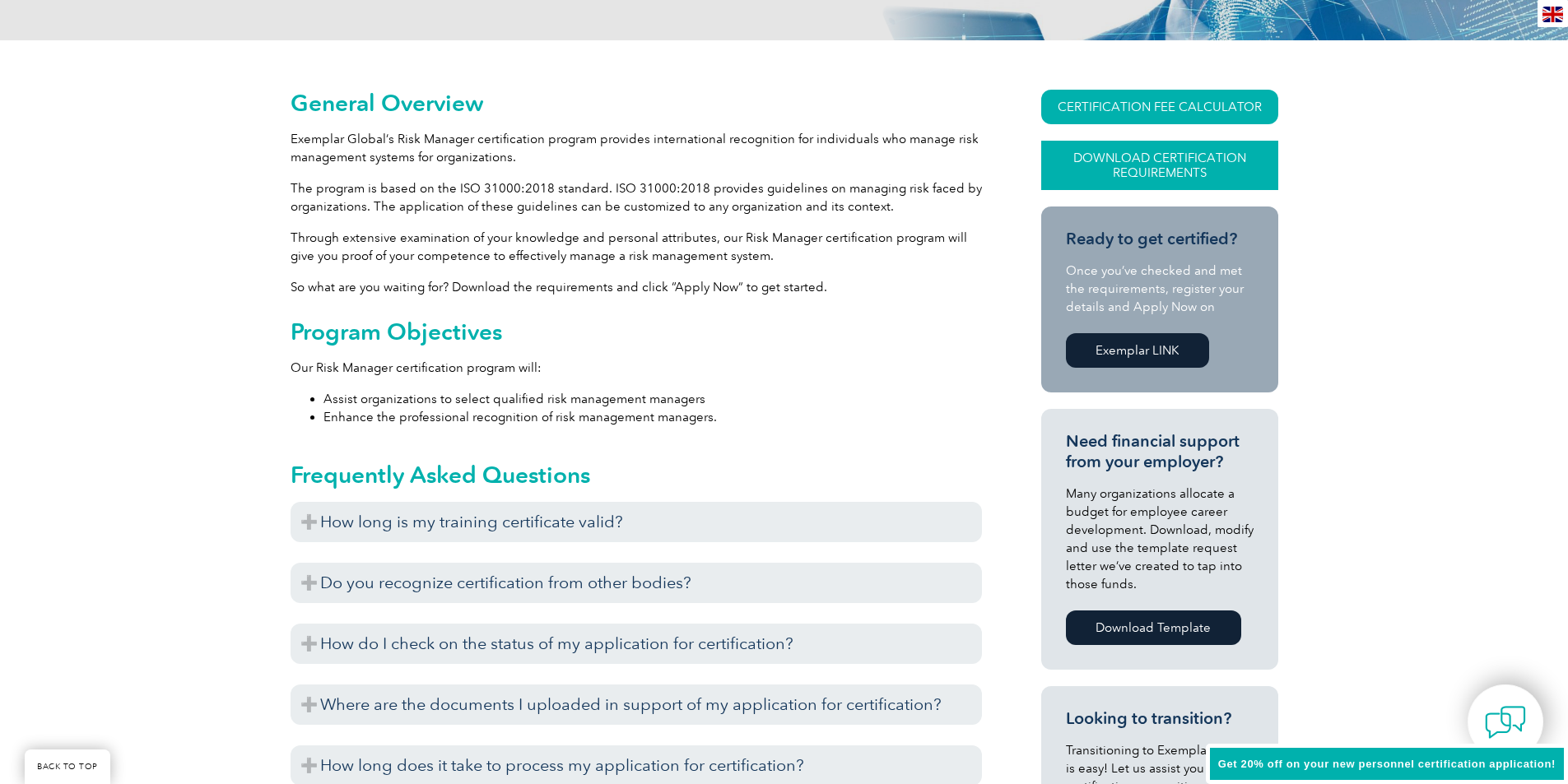
click at [1151, 166] on link "Download Certification Requirements" at bounding box center [1159, 165] width 237 height 49
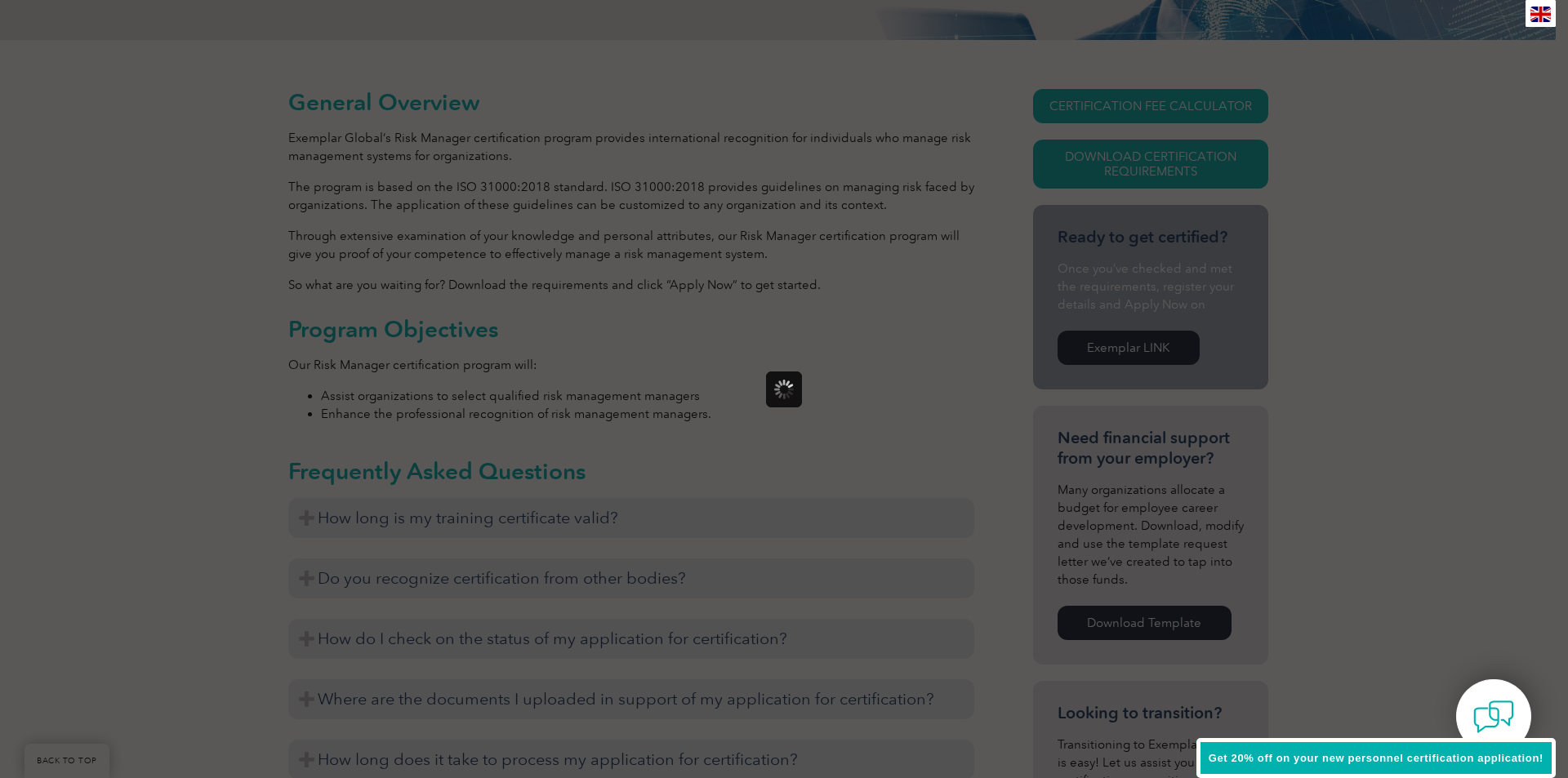
scroll to position [0, 0]
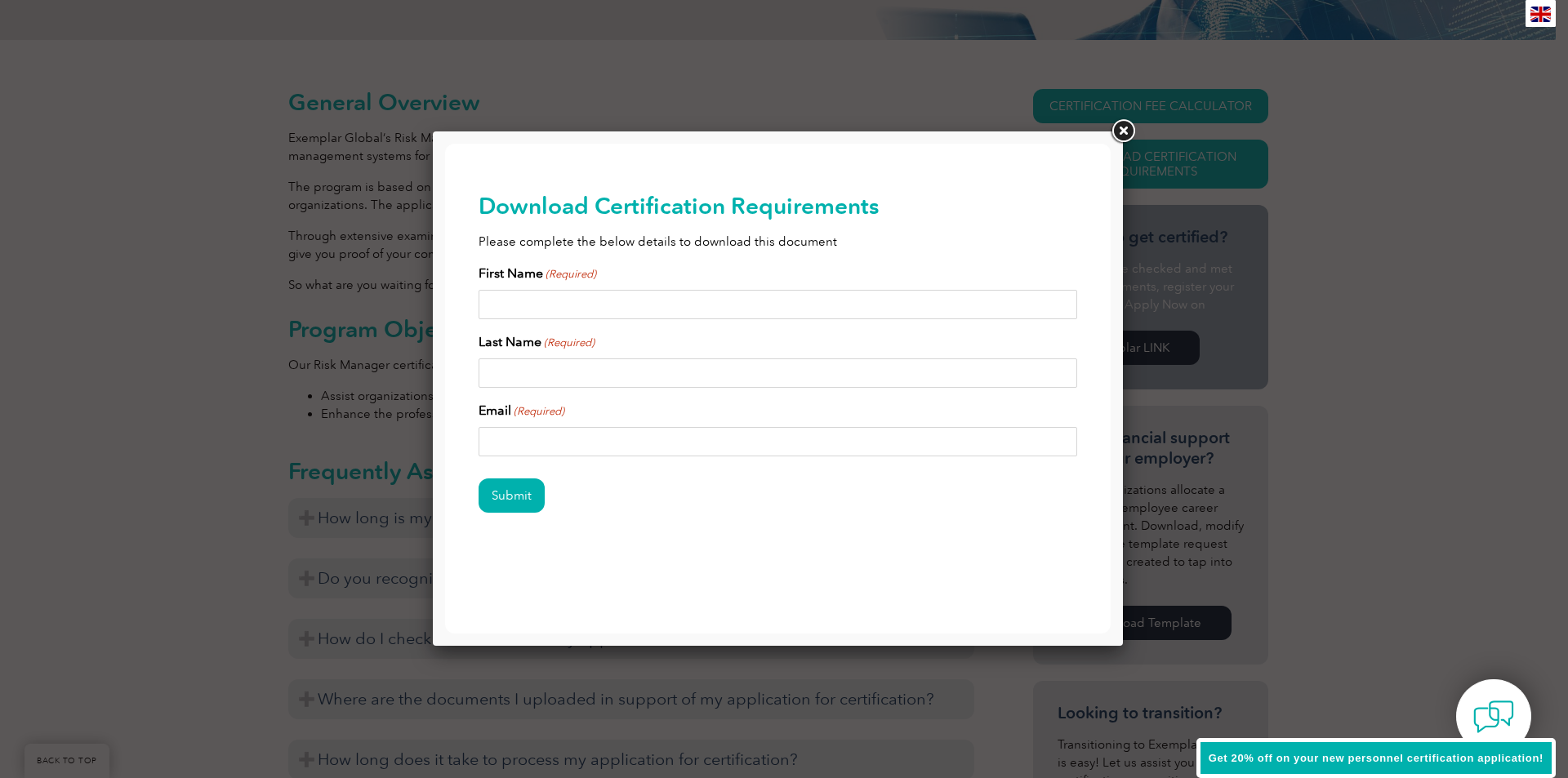
click at [1122, 130] on link at bounding box center [1122, 132] width 29 height 29
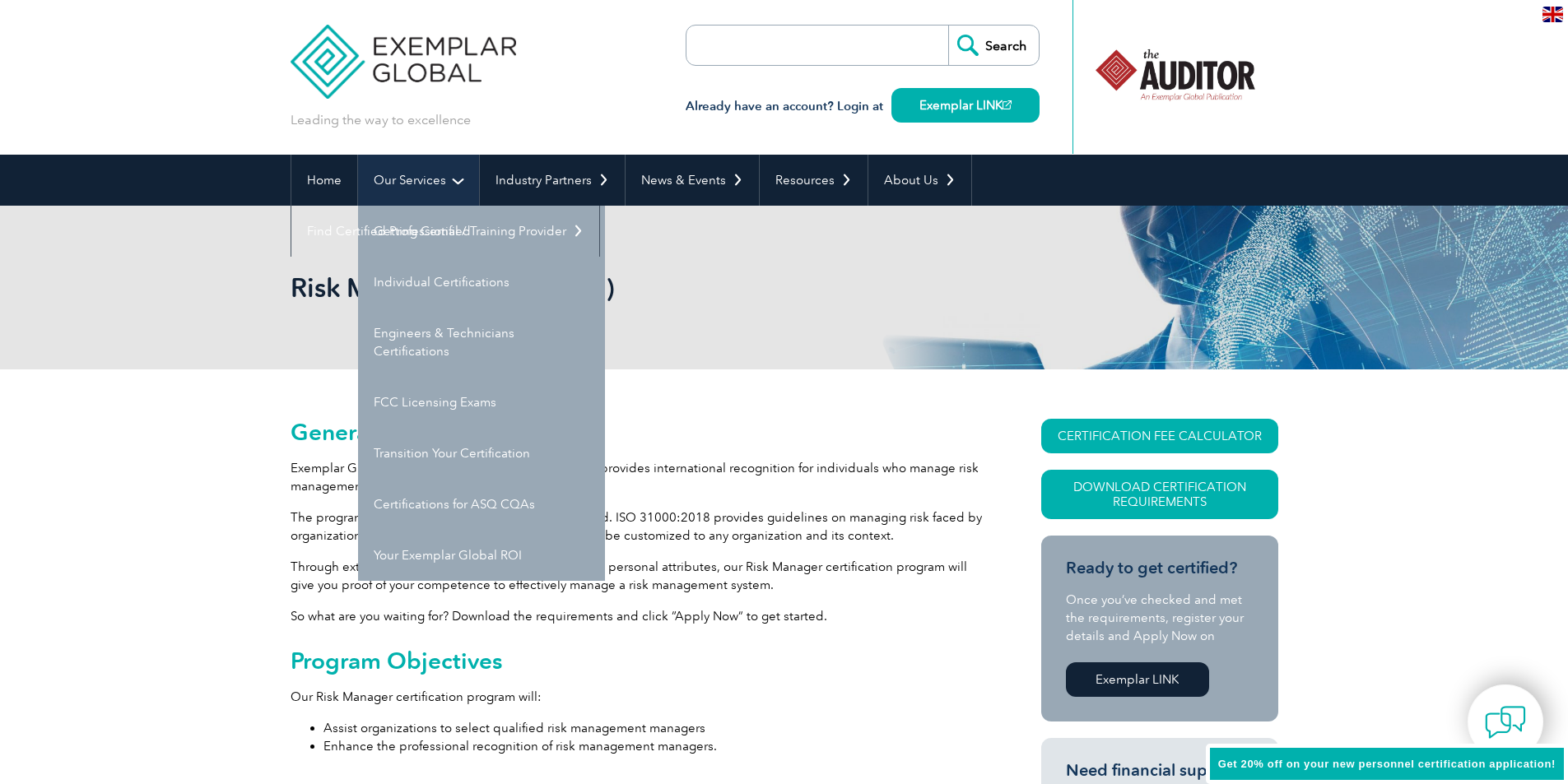
click at [433, 175] on link "Our Services" at bounding box center [418, 180] width 121 height 51
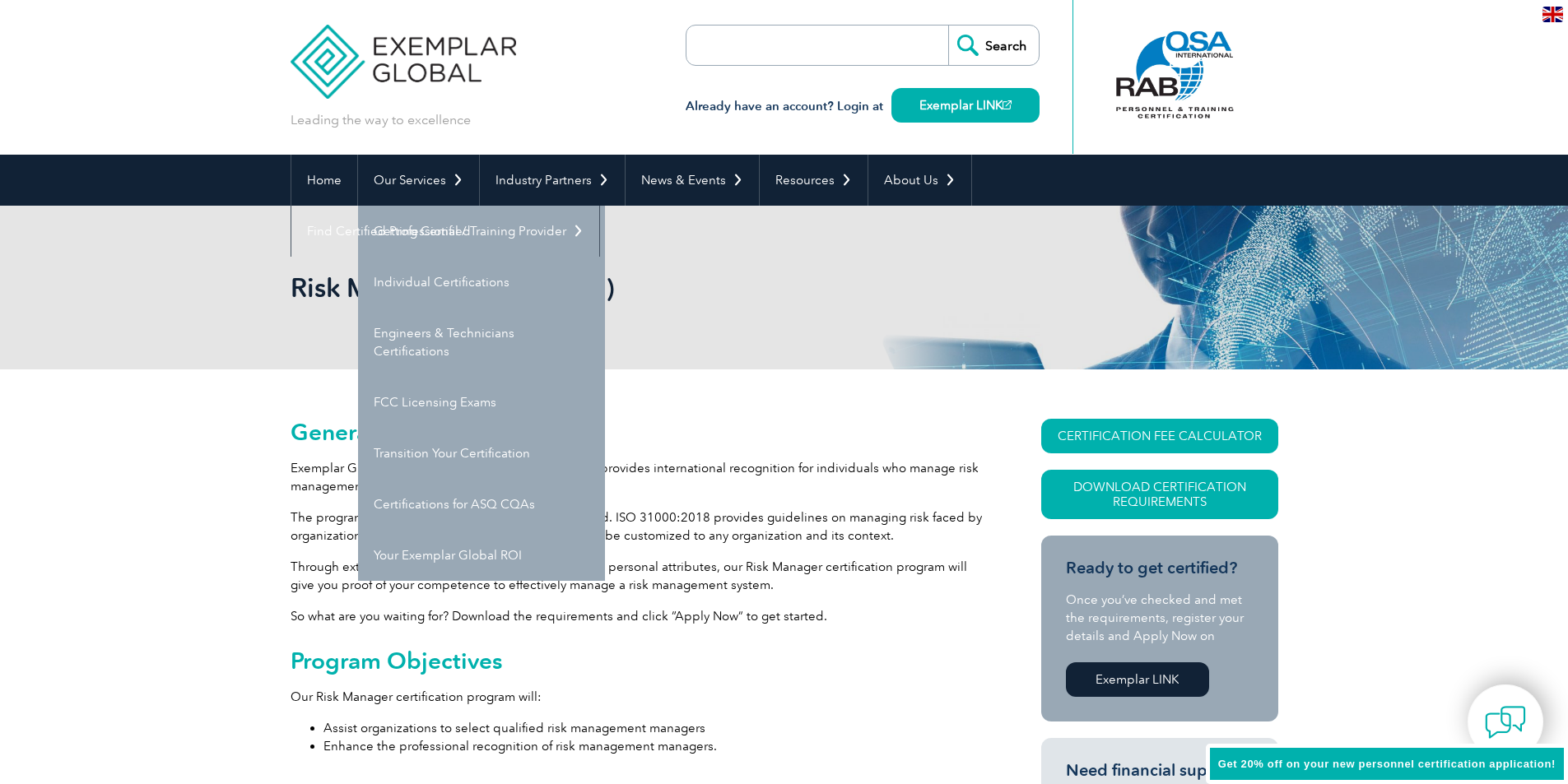
click at [1378, 38] on header "Leading the way to excellence Search" at bounding box center [784, 77] width 1568 height 154
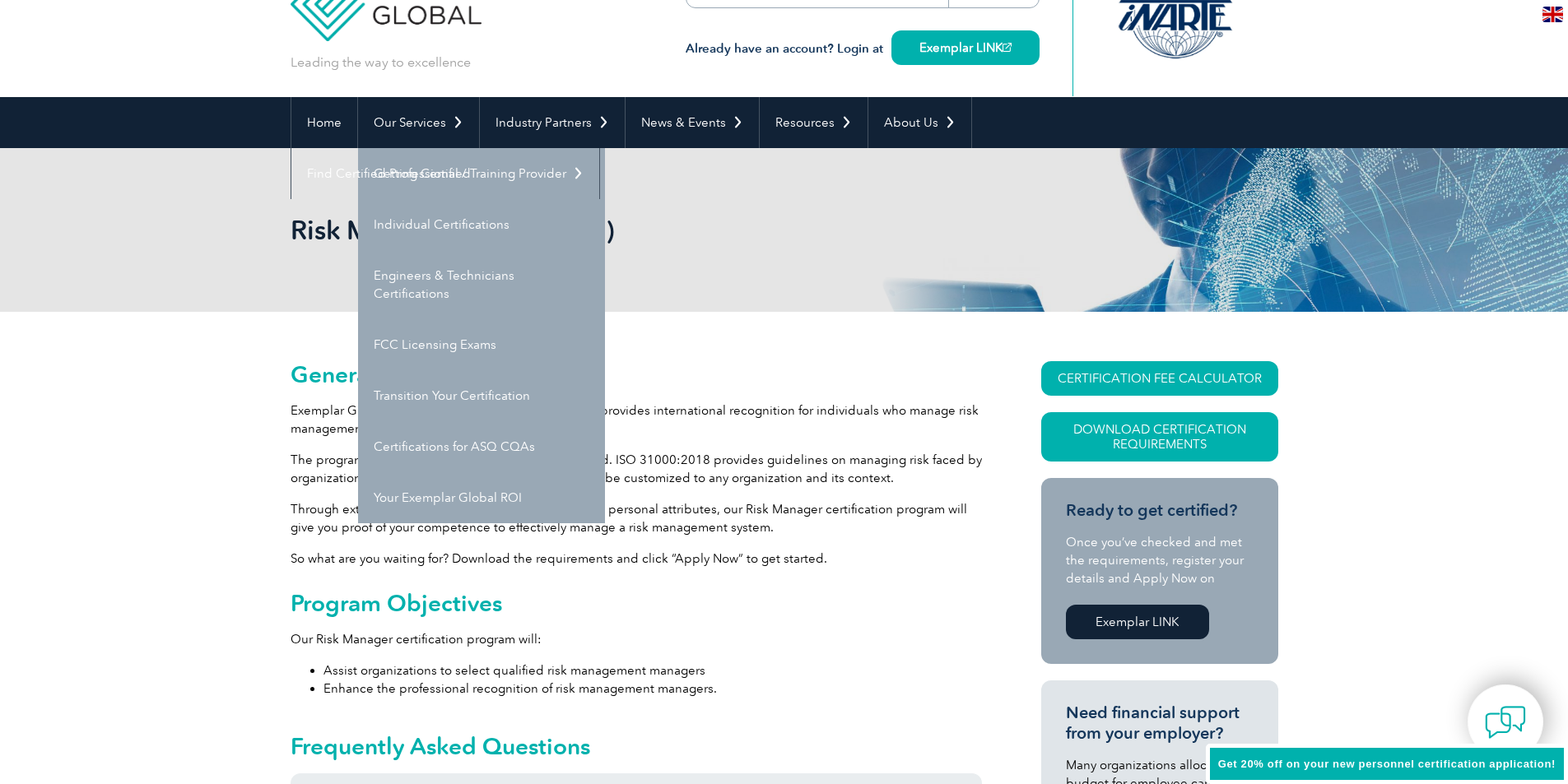
scroll to position [83, 0]
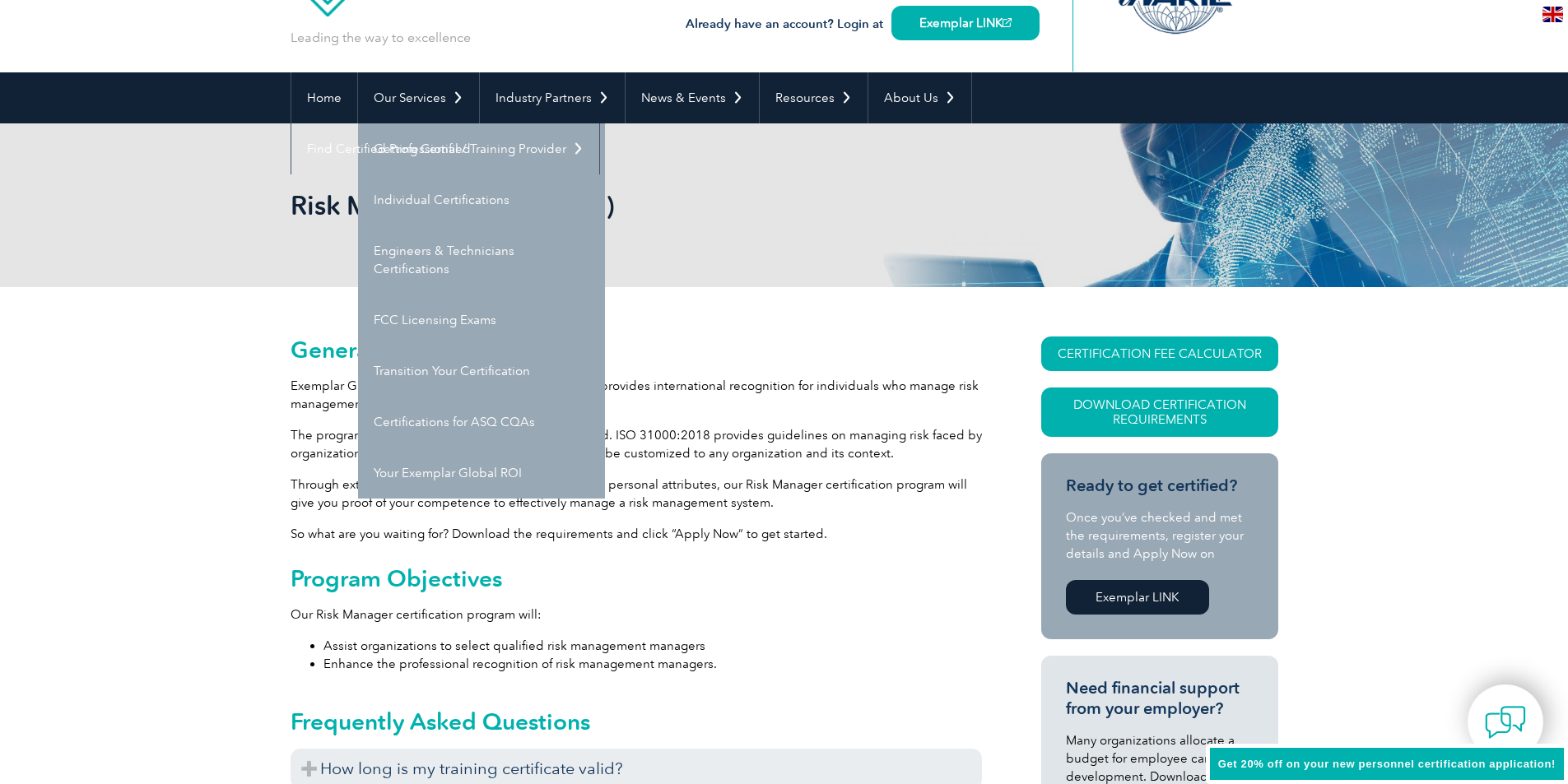
click at [1003, 218] on div "Risk Manager (ISO 31000)" at bounding box center [784, 205] width 988 height 164
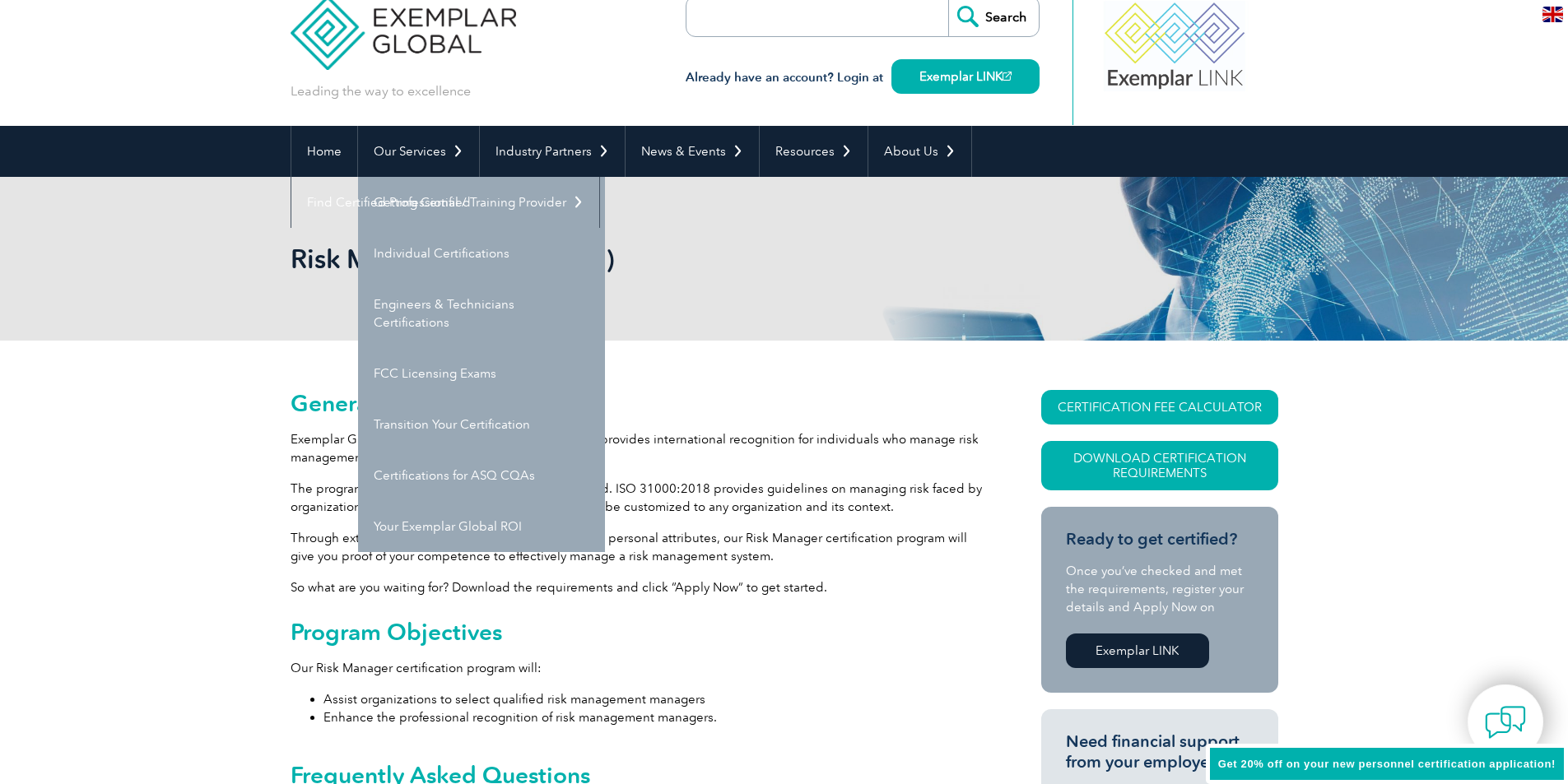
scroll to position [0, 0]
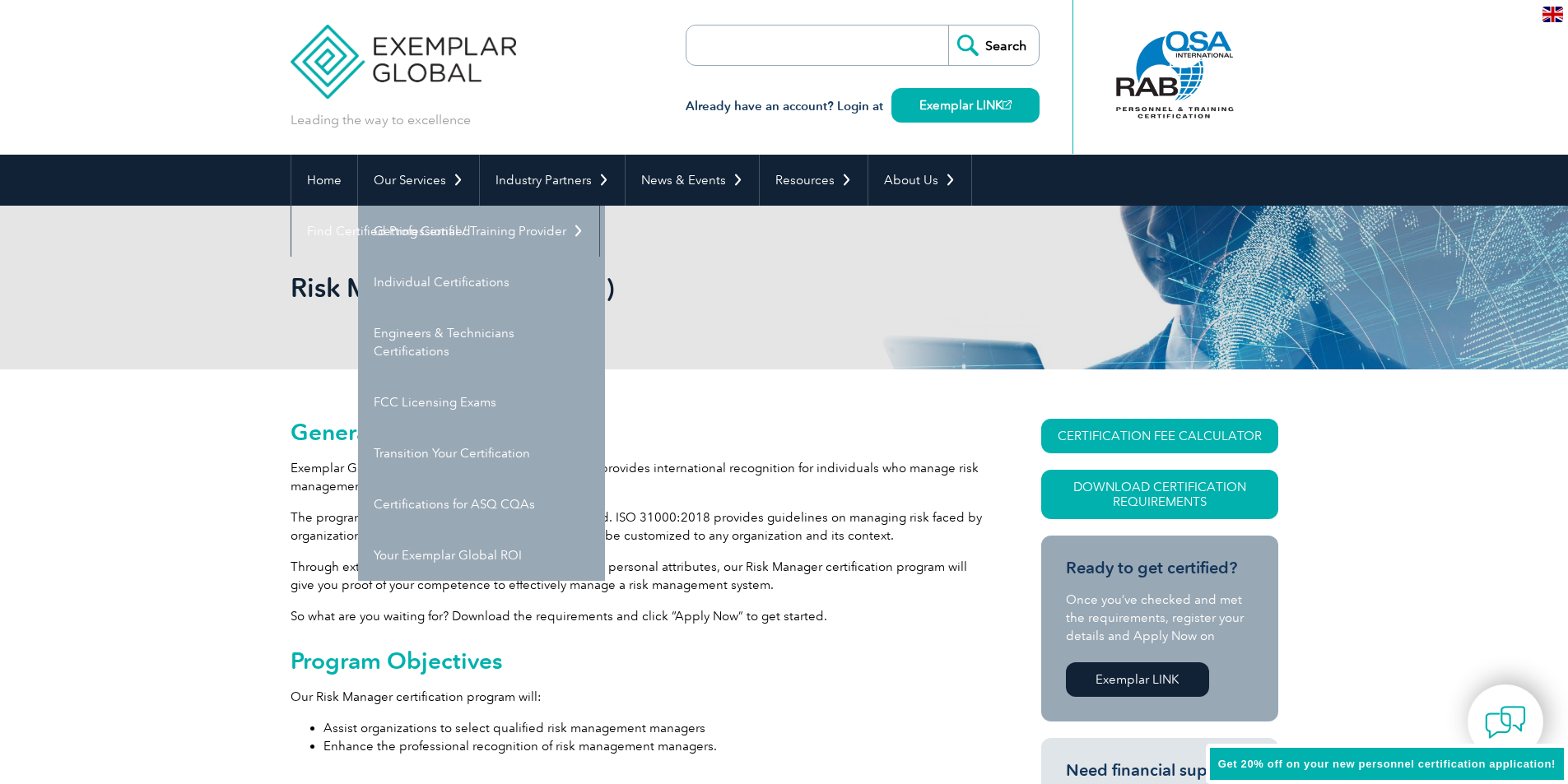
click at [818, 37] on input "search" at bounding box center [782, 45] width 173 height 39
type input "edullence"
click at [949, 26] on input "Search" at bounding box center [994, 45] width 90 height 39
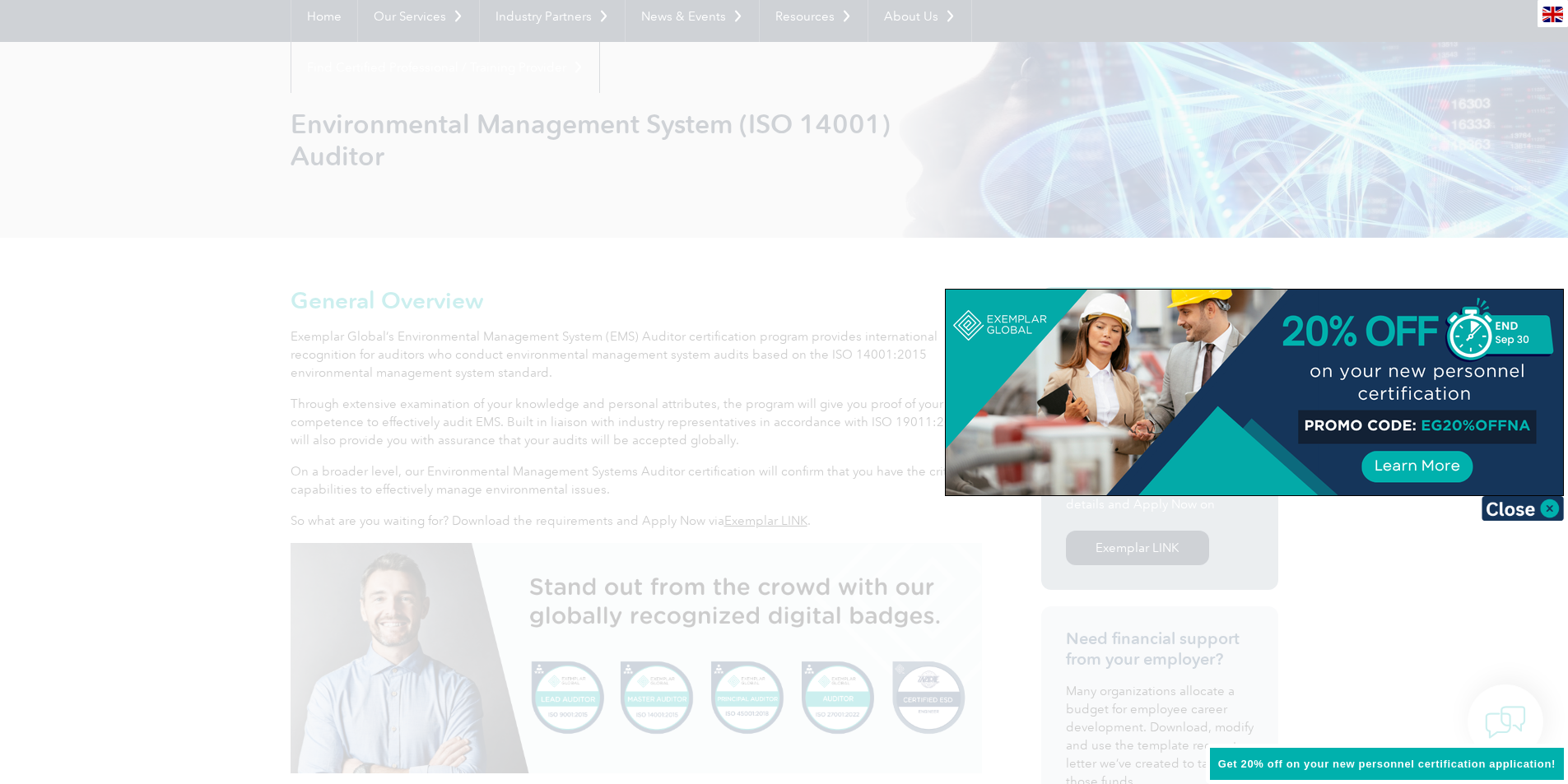
scroll to position [164, 0]
click at [1533, 503] on img at bounding box center [1523, 508] width 83 height 25
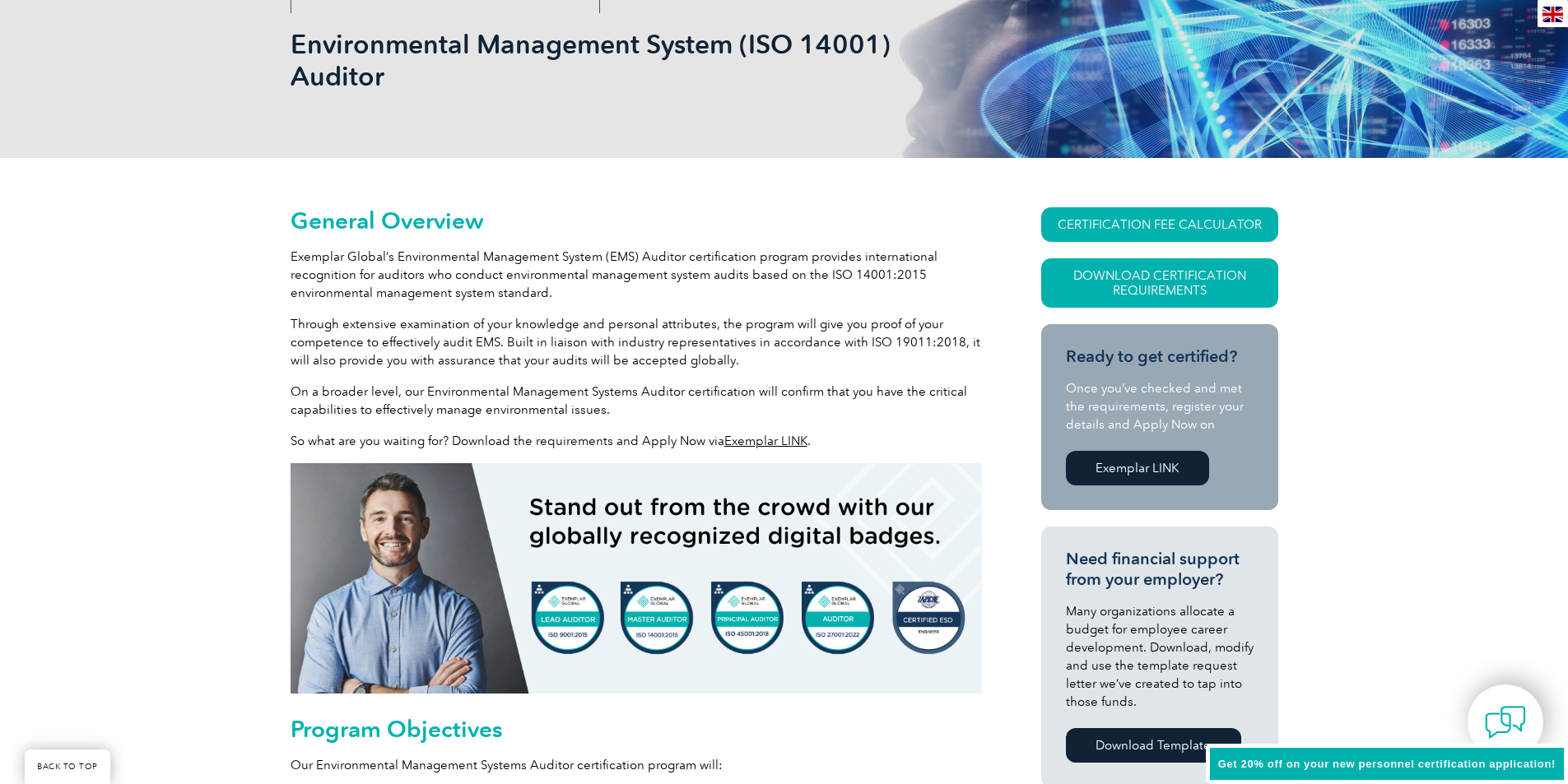
scroll to position [247, 0]
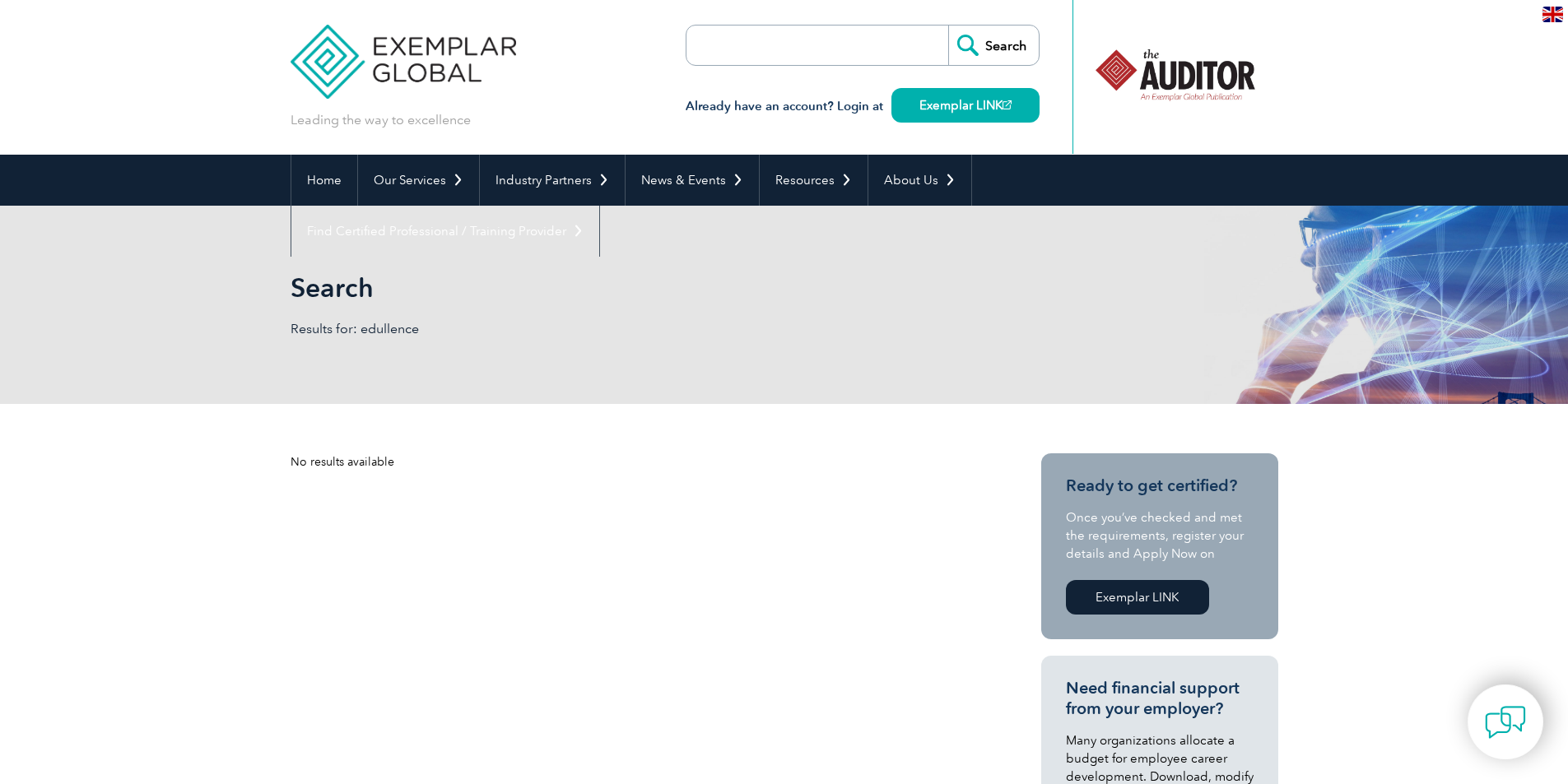
click at [851, 49] on input "search" at bounding box center [782, 45] width 173 height 39
type input "edullence"
click at [1016, 32] on input "Search" at bounding box center [994, 45] width 90 height 39
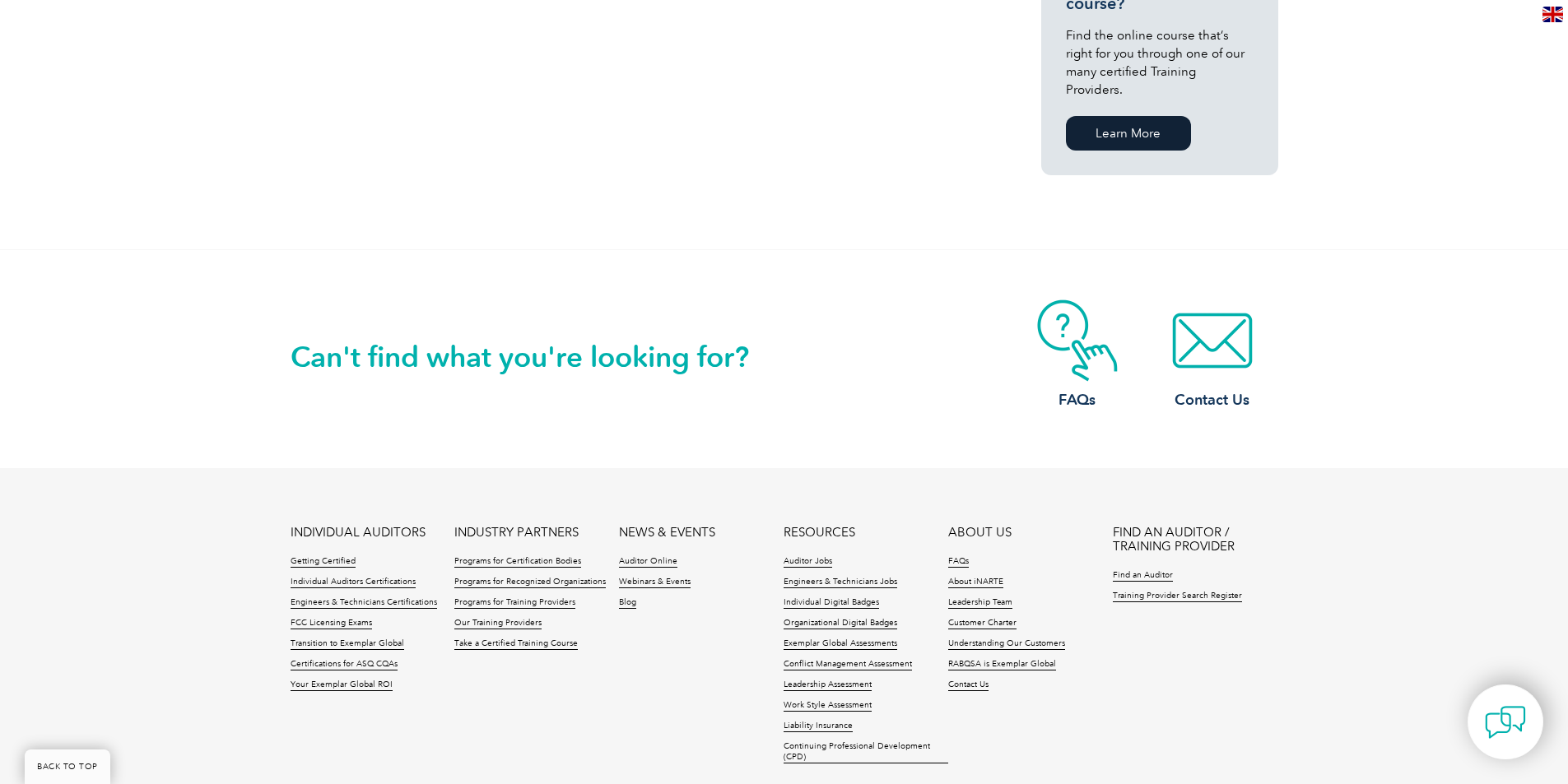
scroll to position [1335, 0]
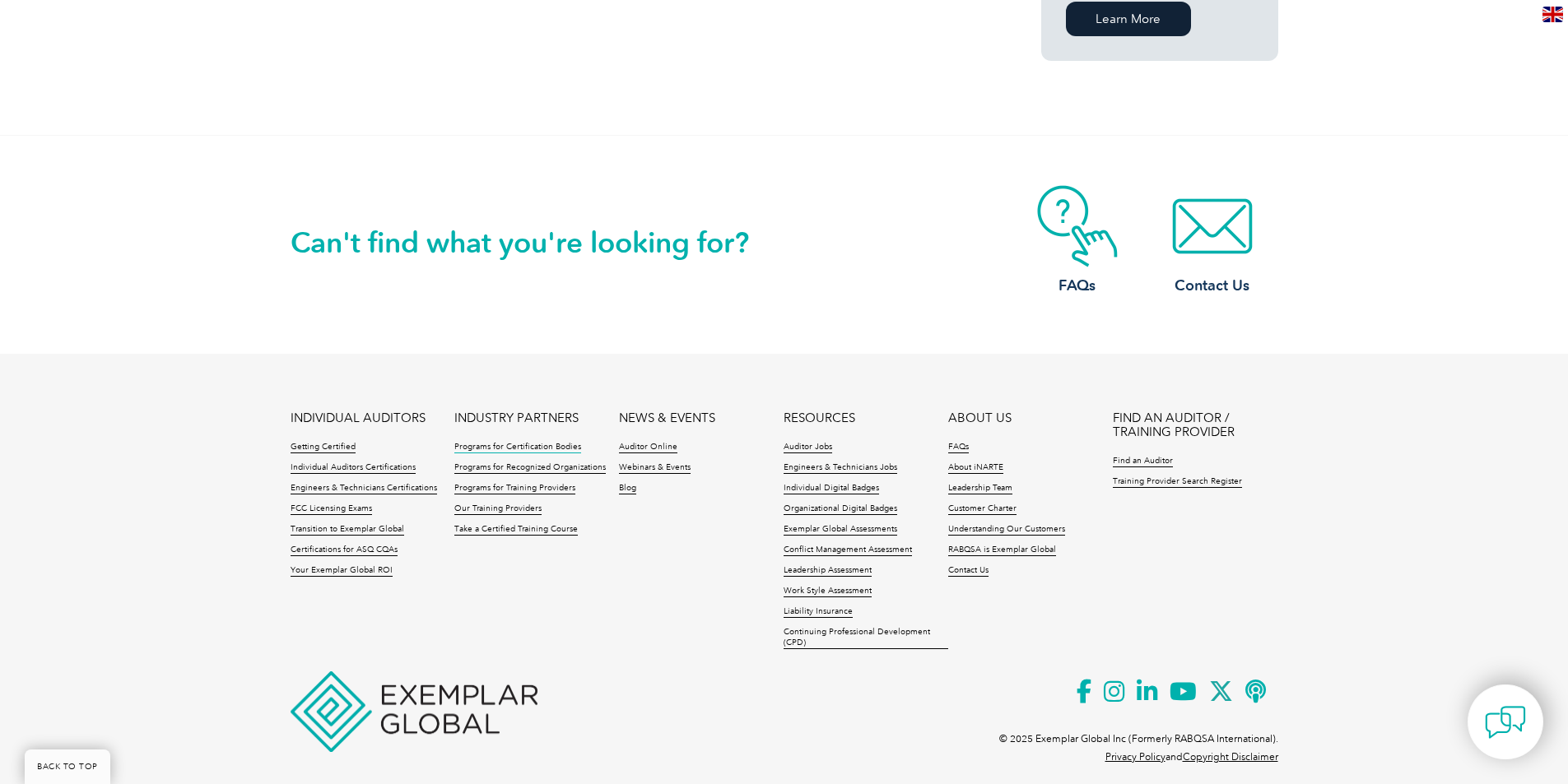
click at [569, 442] on link "Programs for Certification Bodies" at bounding box center [517, 448] width 127 height 12
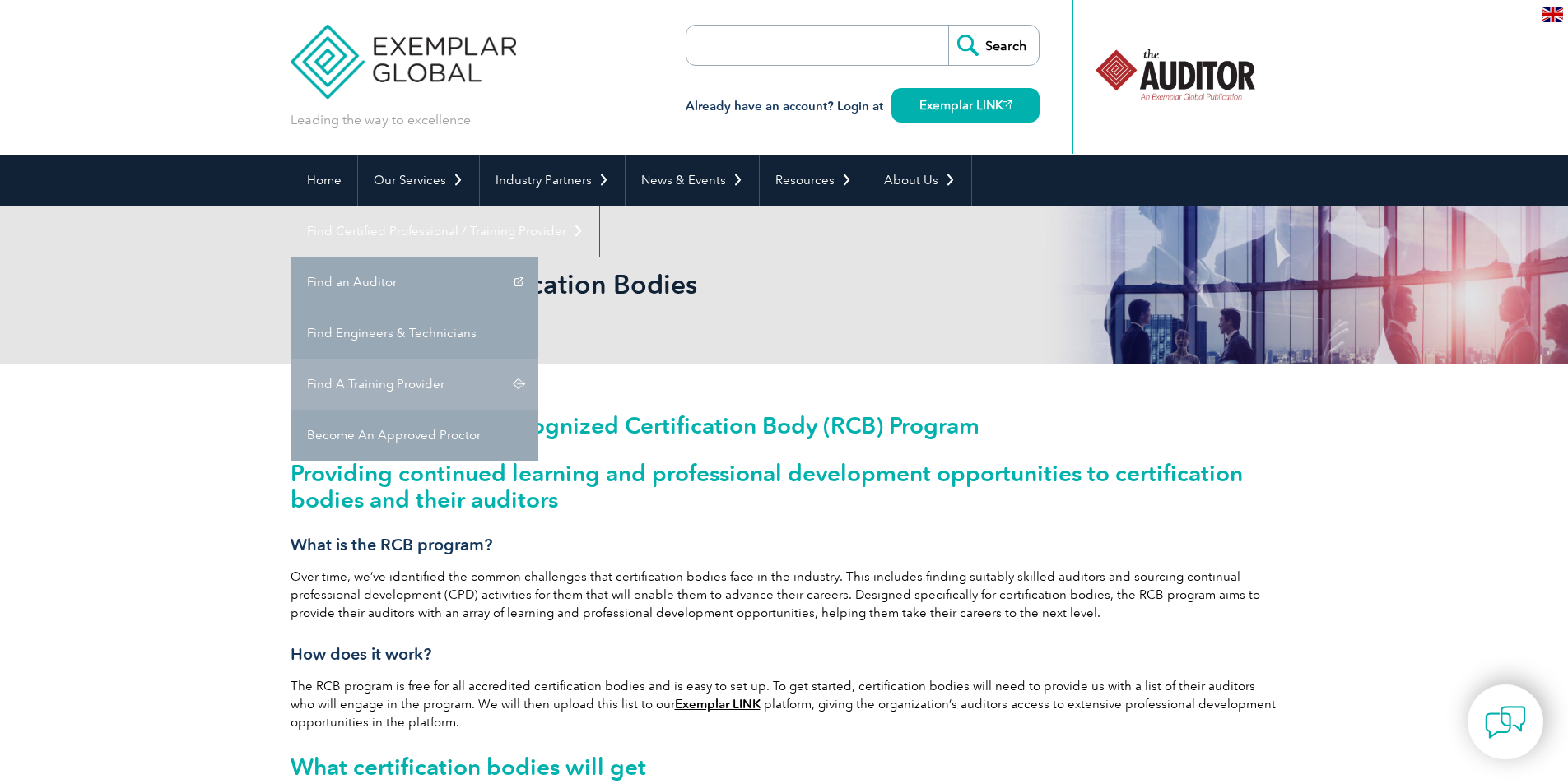
click at [539, 359] on link "Find A Training Provider" at bounding box center [414, 384] width 247 height 51
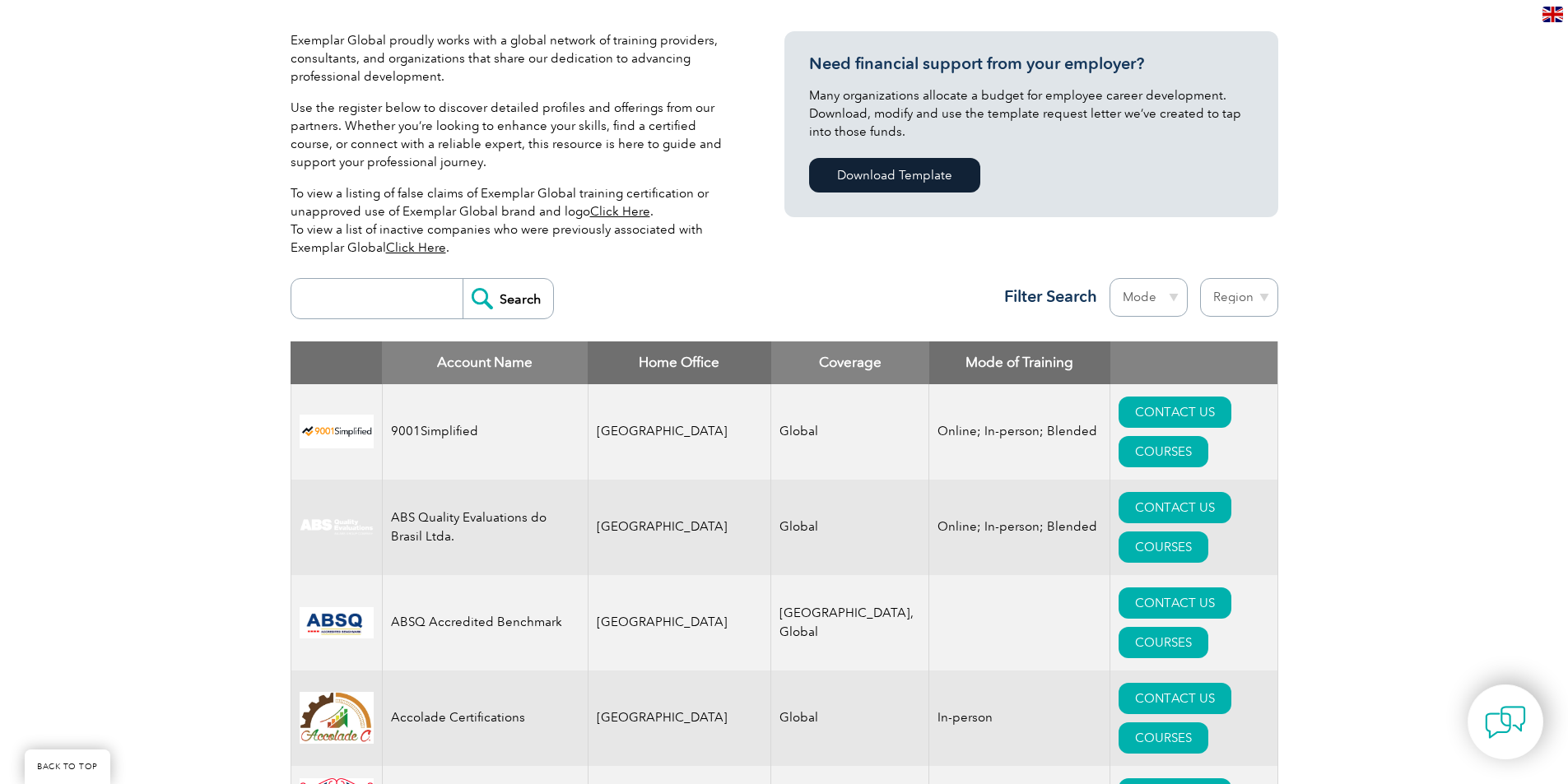
scroll to position [576, 0]
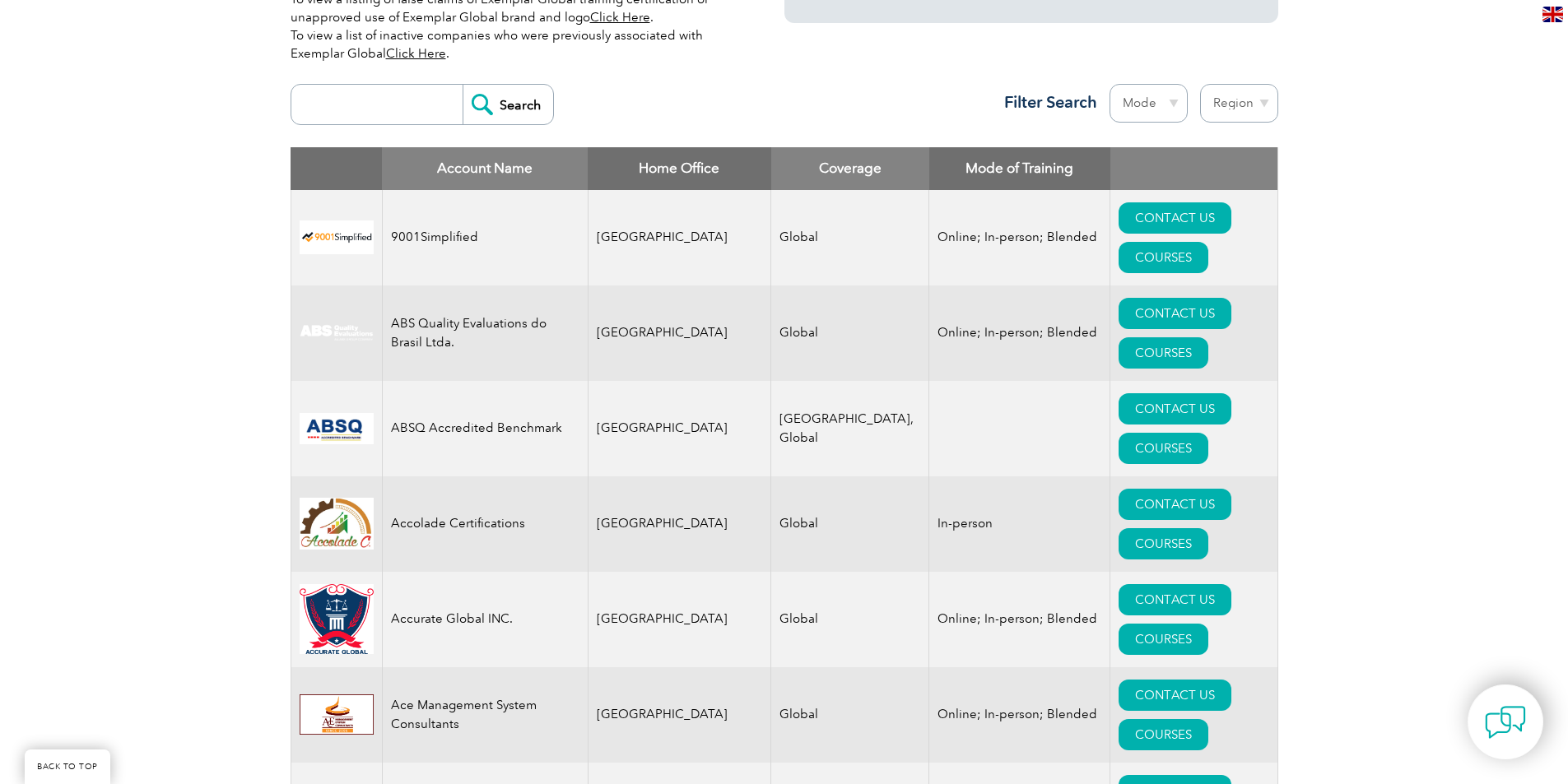
click at [341, 105] on input "search" at bounding box center [381, 104] width 163 height 39
type input "edullence"
click at [463, 84] on input "Search" at bounding box center [508, 104] width 90 height 39
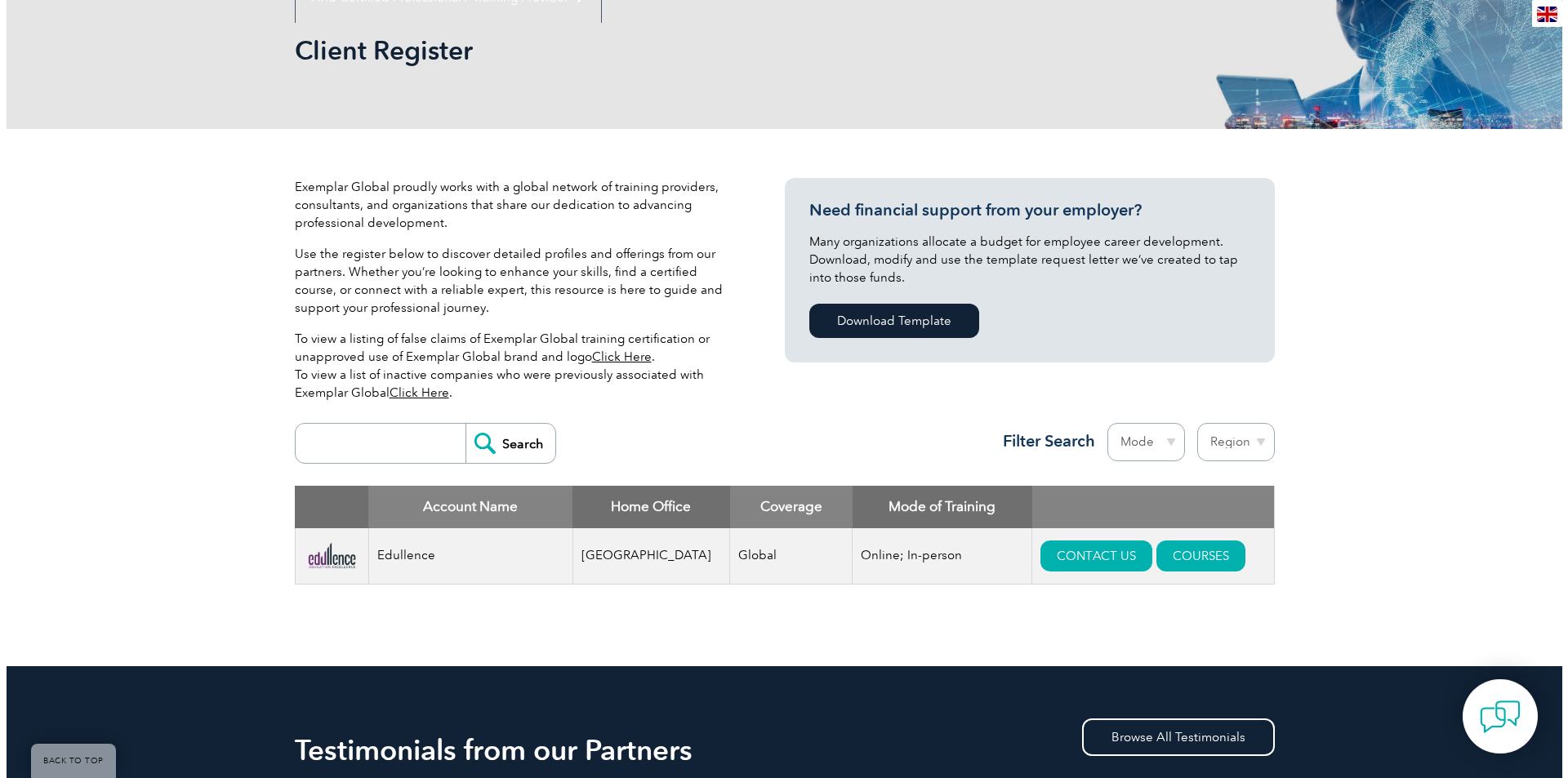
scroll to position [327, 0]
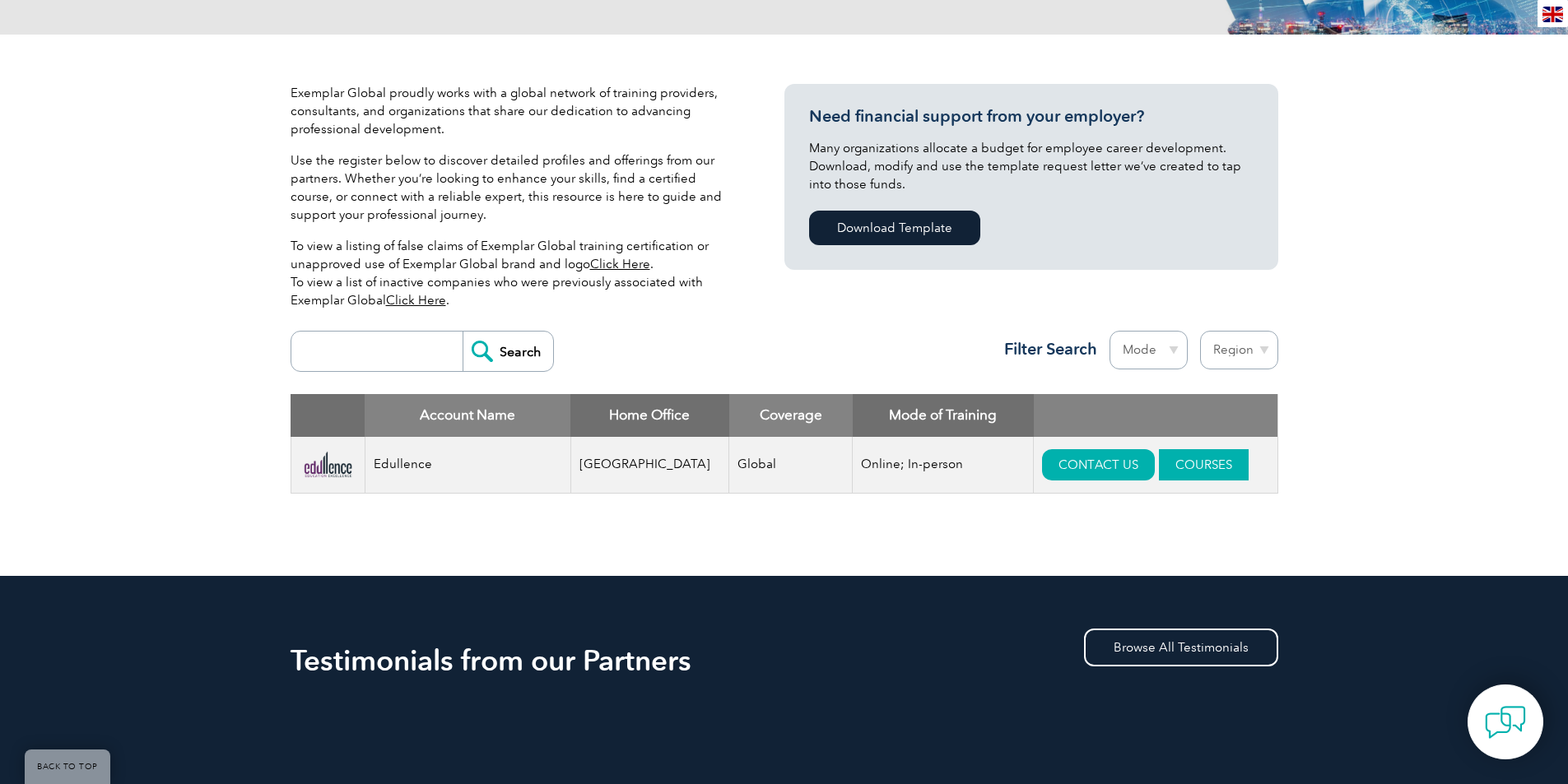
click at [1171, 464] on link "COURSES" at bounding box center [1203, 465] width 89 height 31
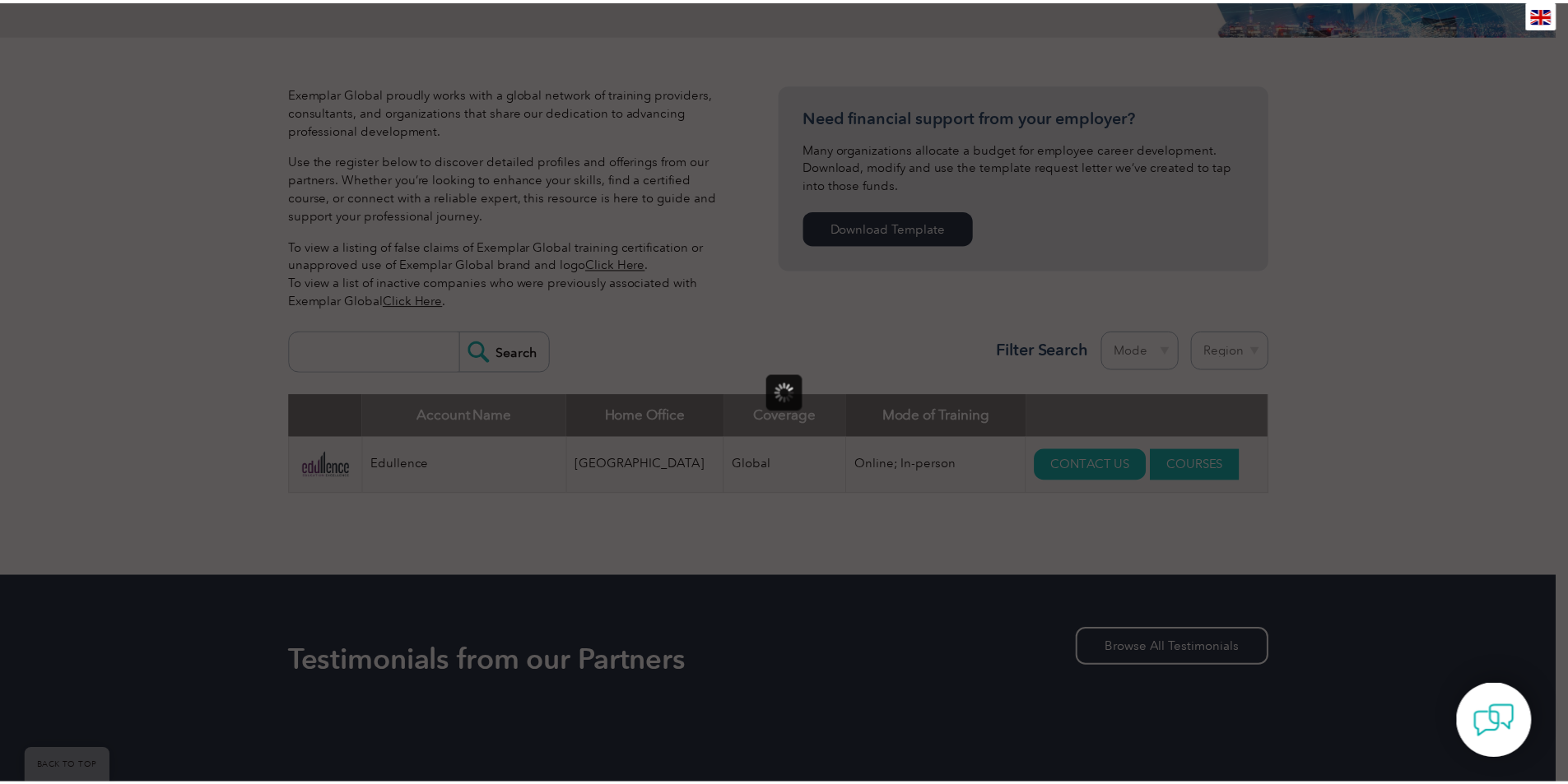
scroll to position [0, 0]
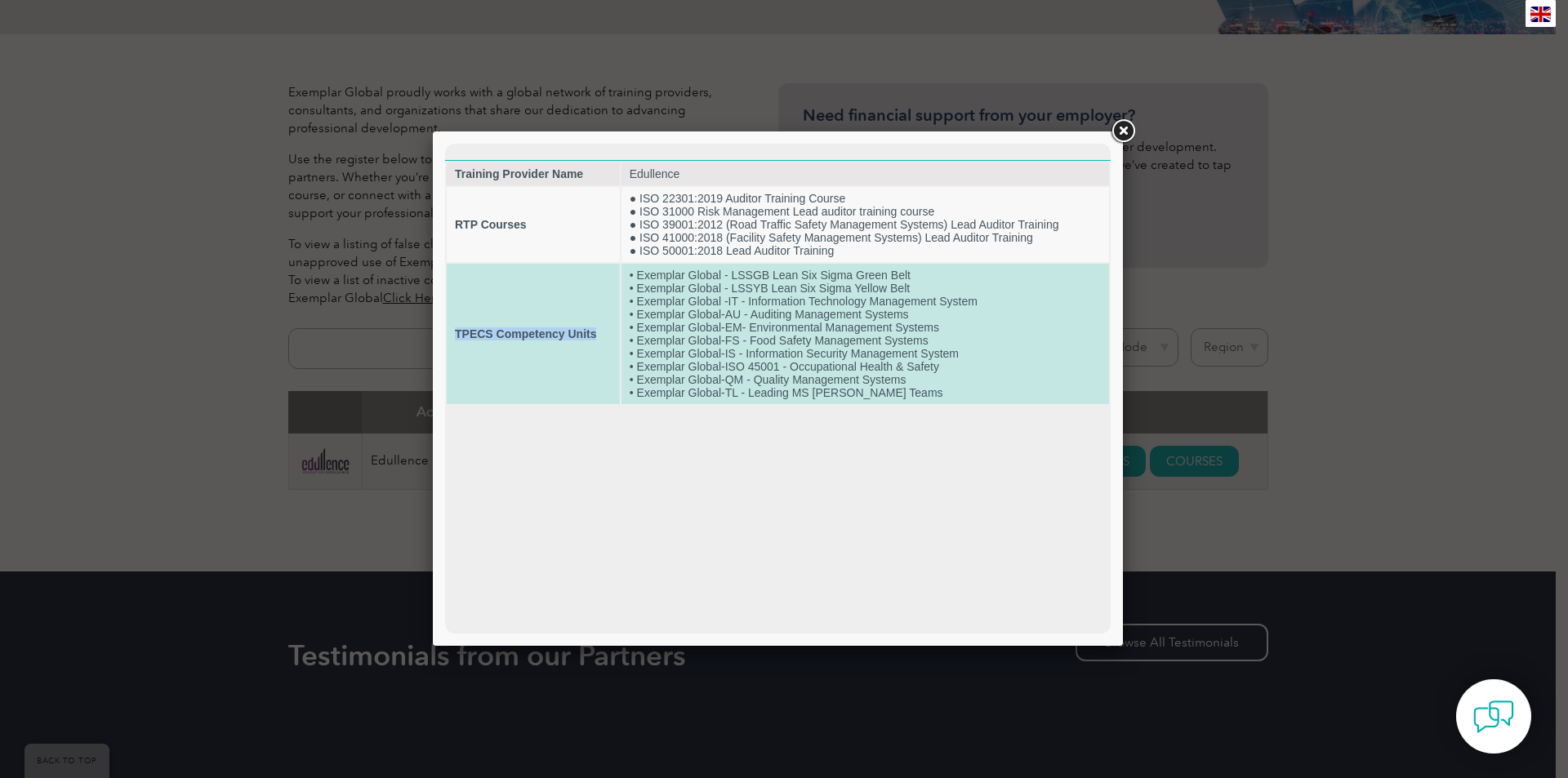
drag, startPoint x: 454, startPoint y: 333, endPoint x: 600, endPoint y: 345, distance: 146.5
click at [600, 345] on td "TPECS Competency Units" at bounding box center [533, 333] width 174 height 140
copy strong "TPECS Competency Units"
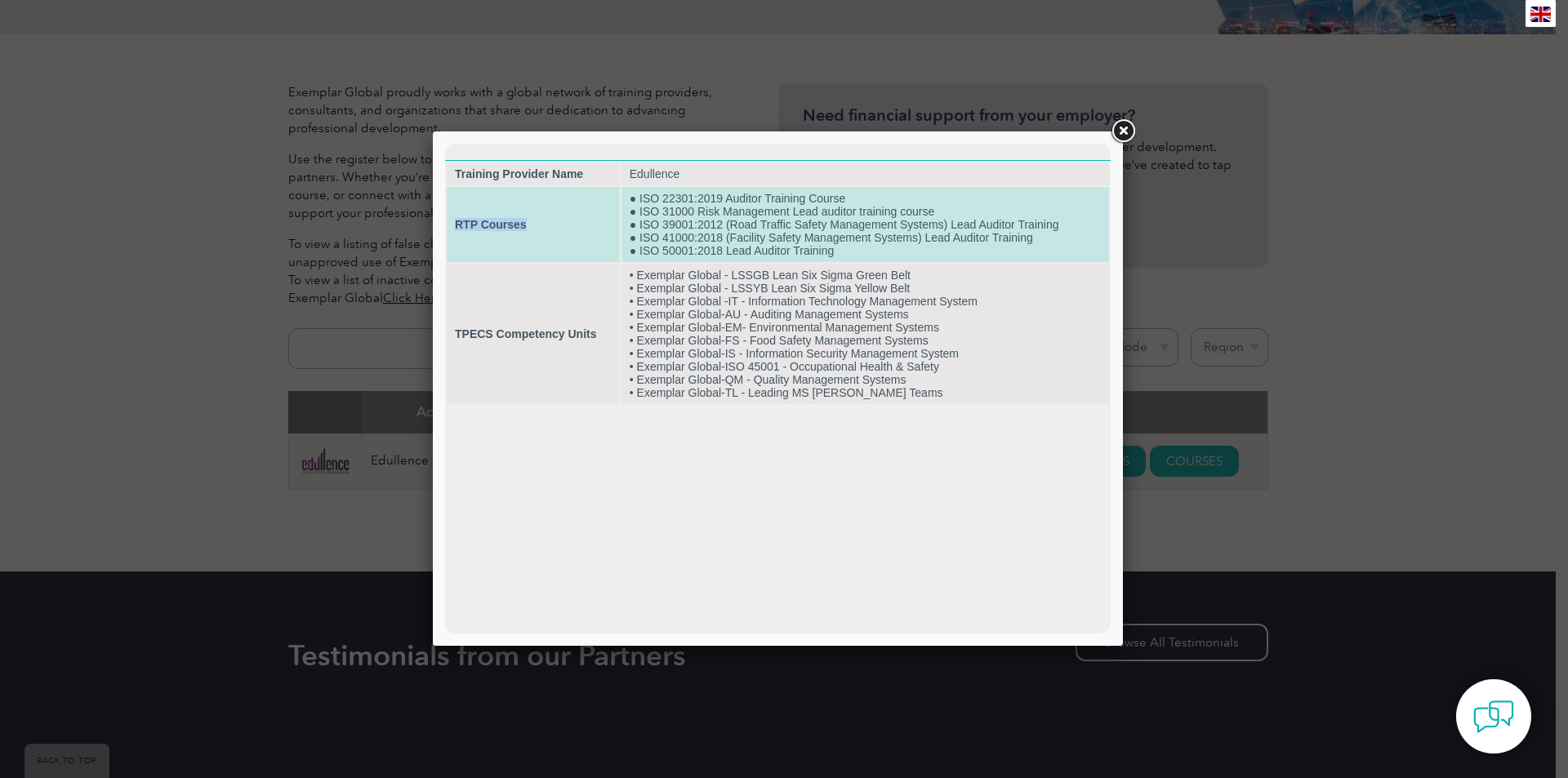
drag, startPoint x: 533, startPoint y: 228, endPoint x: 454, endPoint y: 222, distance: 79.2
click at [454, 222] on td "RTP Courses" at bounding box center [533, 224] width 174 height 75
copy strong "RTP Courses"
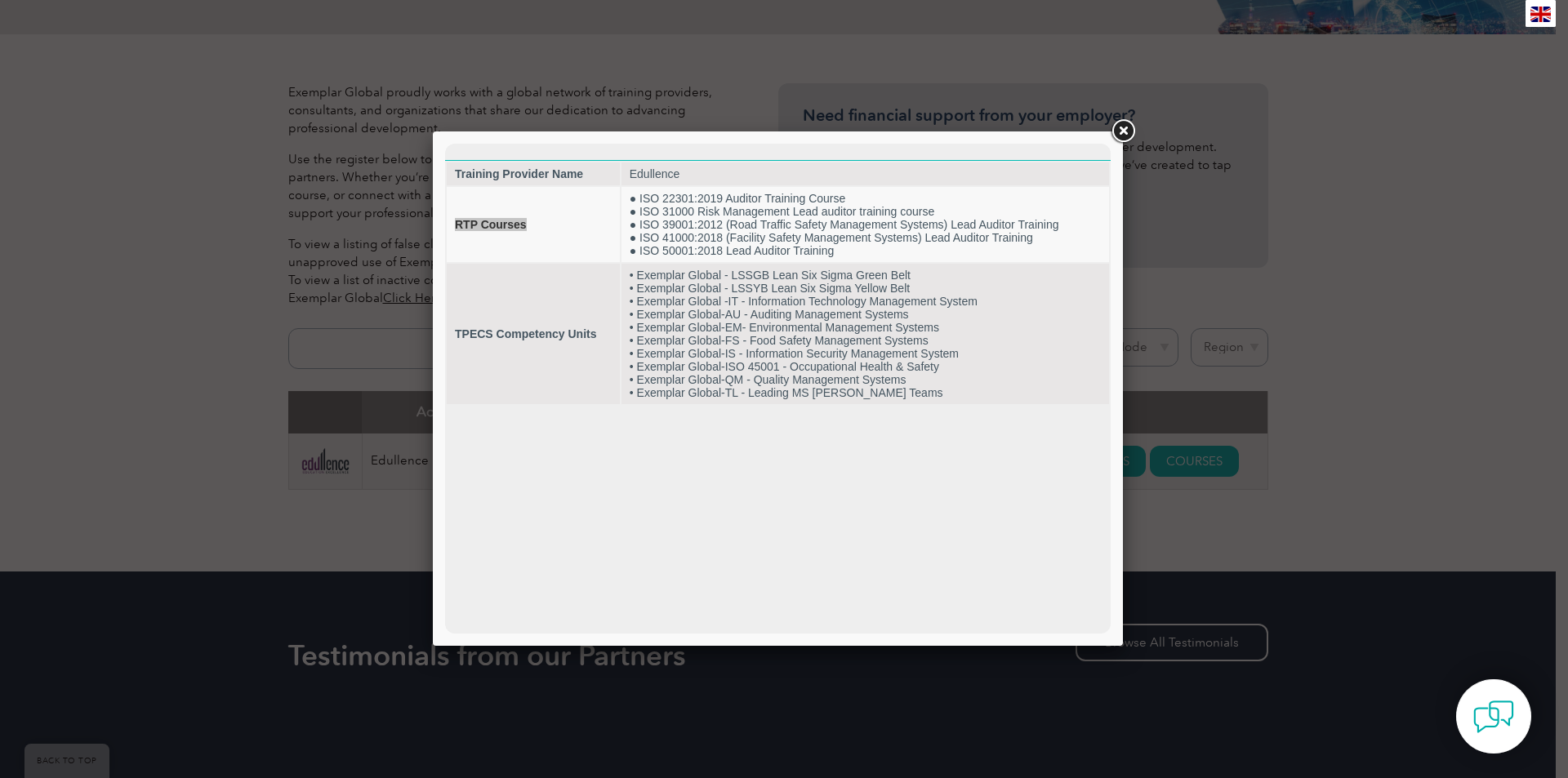
click at [1123, 123] on link at bounding box center [1122, 132] width 29 height 29
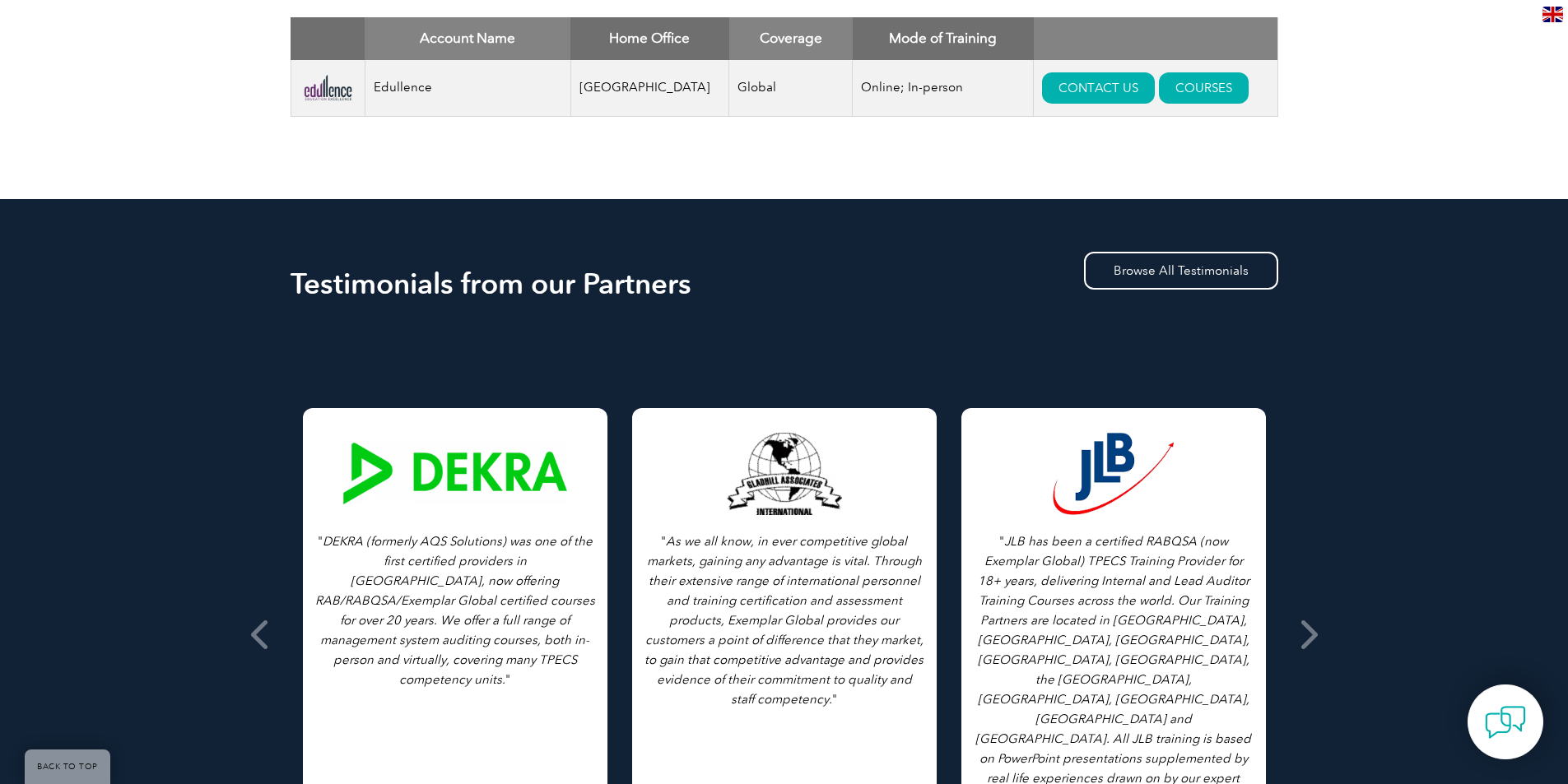
scroll to position [412, 0]
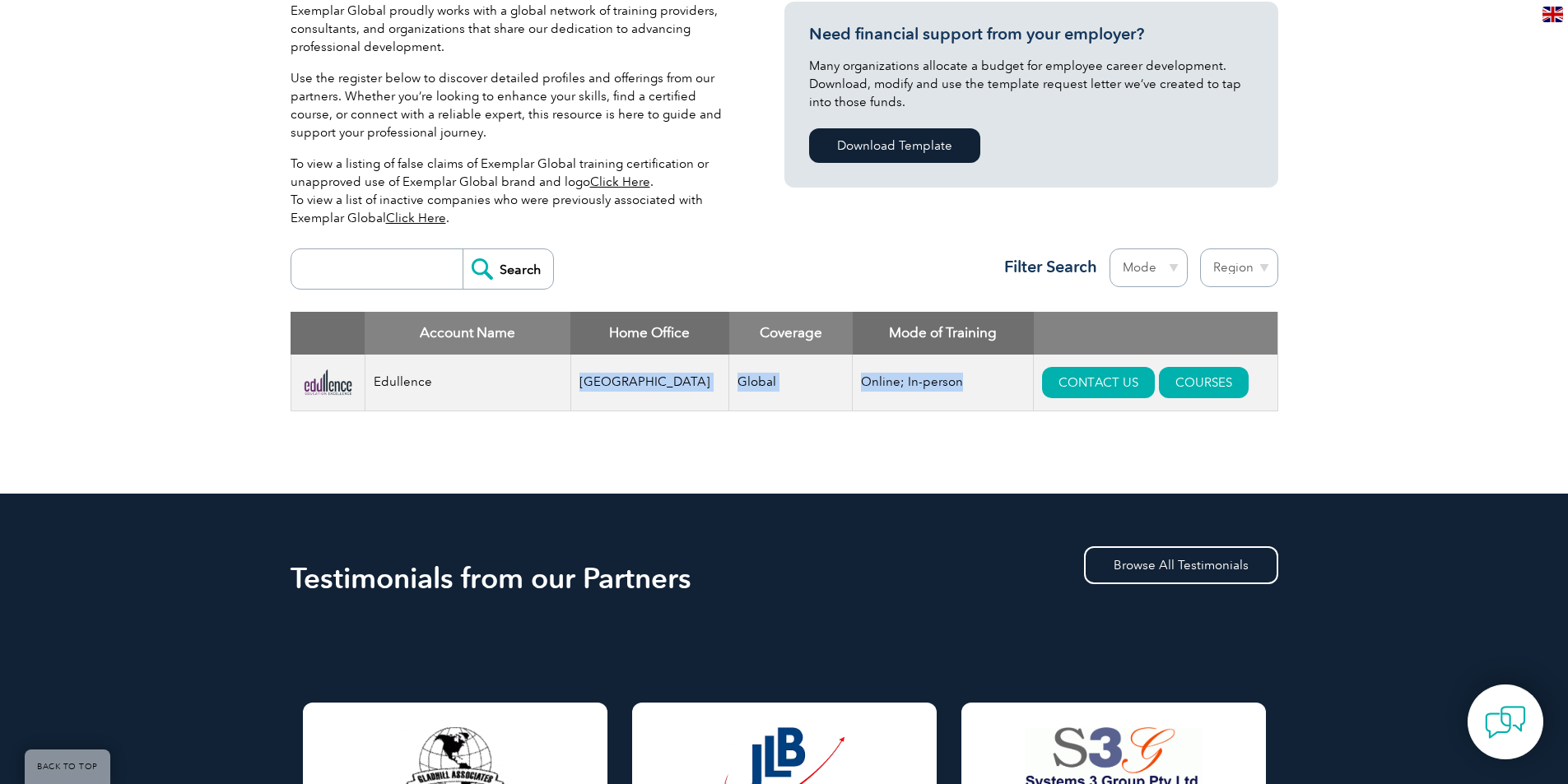
drag, startPoint x: 578, startPoint y: 382, endPoint x: 933, endPoint y: 387, distance: 355.0
click at [933, 387] on tr "Edullence India Global Online; In-person CONTACT US COURSES" at bounding box center [784, 383] width 987 height 57
click at [925, 433] on div "Account Name Home Office Coverage Mode of Training Edullence India Global Onlin…" at bounding box center [784, 373] width 988 height 124
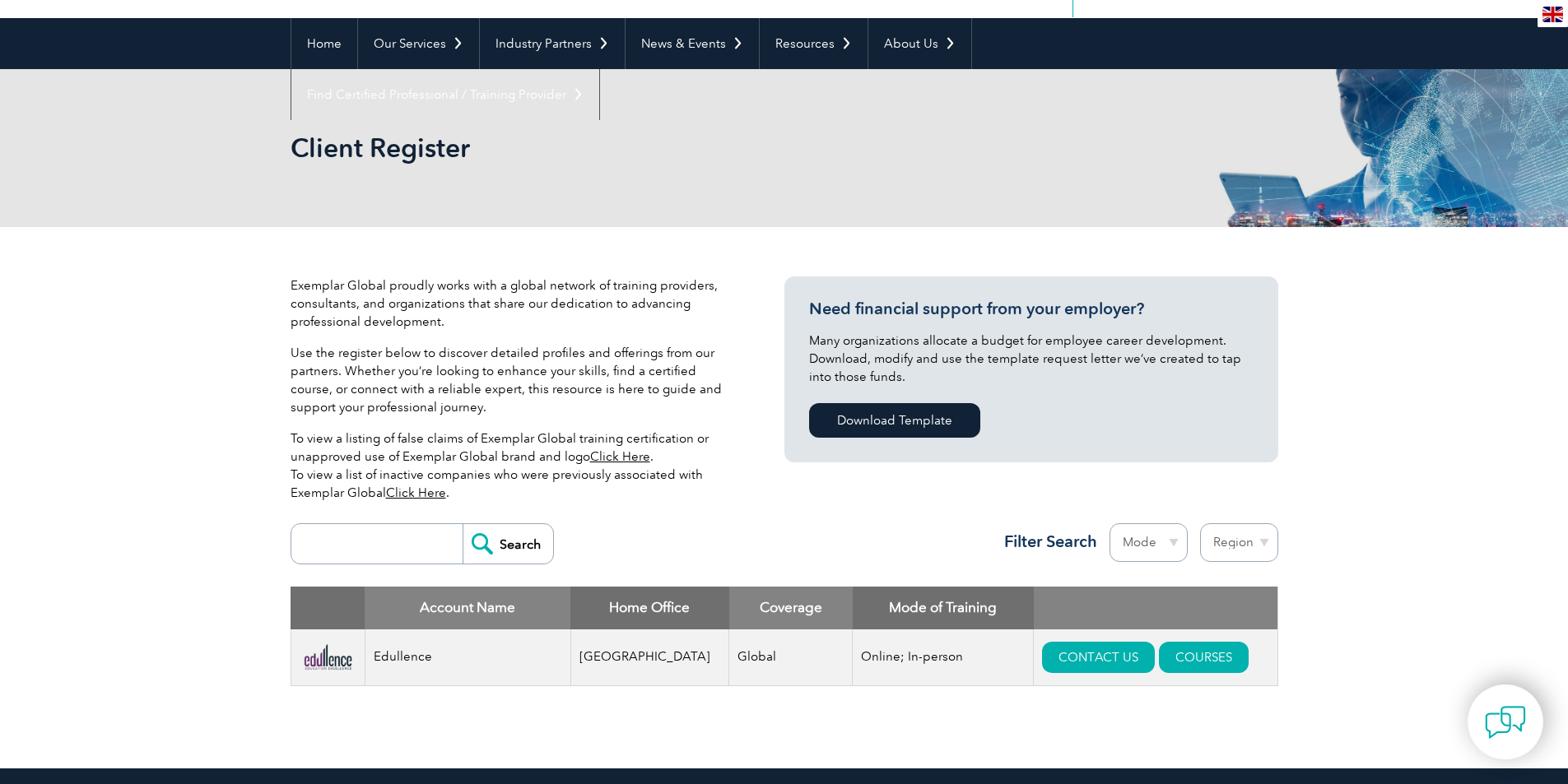
scroll to position [0, 0]
